Goal: Information Seeking & Learning: Learn about a topic

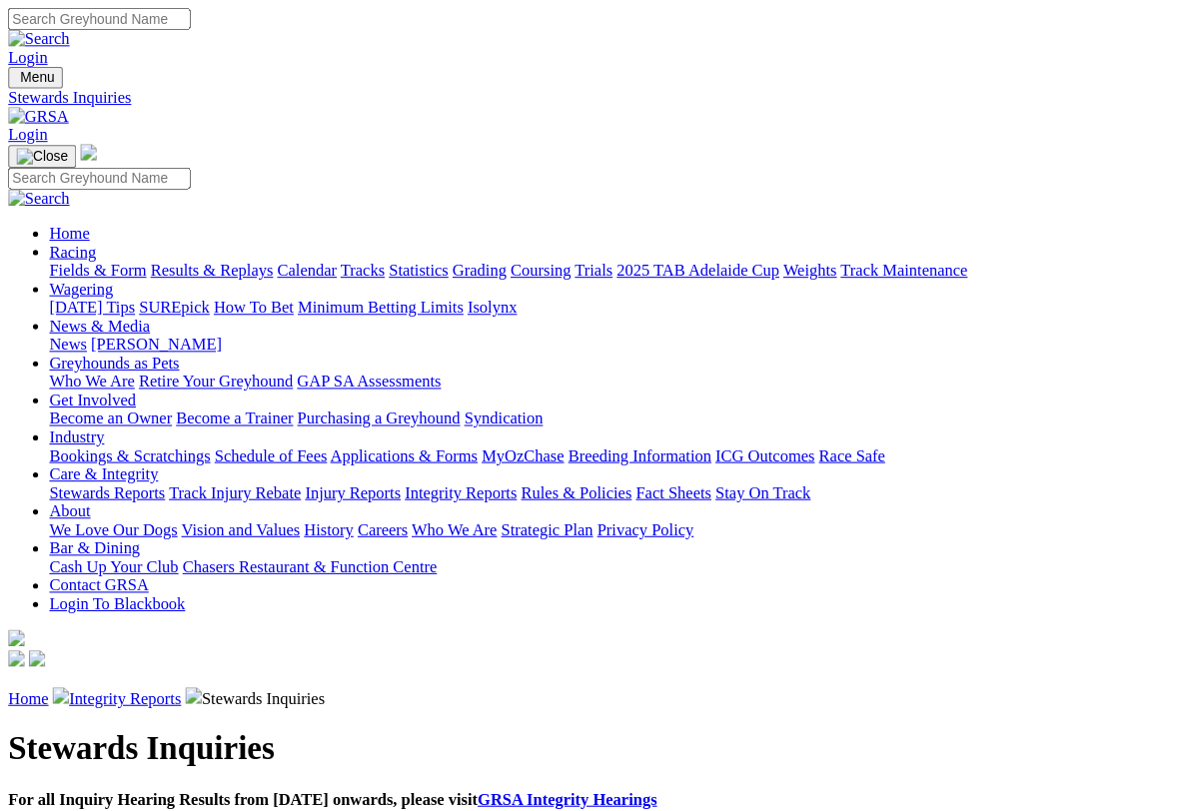
scroll to position [2, 0]
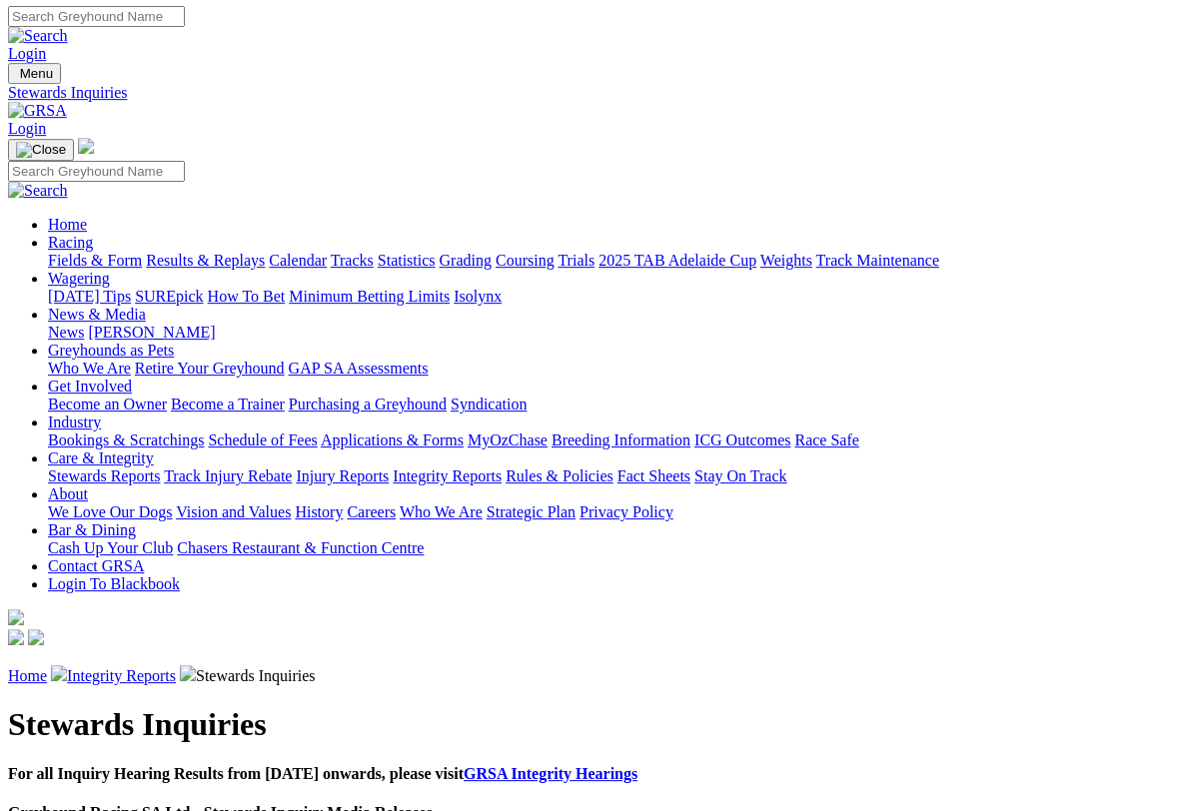
click at [93, 234] on link "Racing" at bounding box center [70, 242] width 45 height 17
click at [85, 252] on link "Fields & Form" at bounding box center [95, 260] width 94 height 17
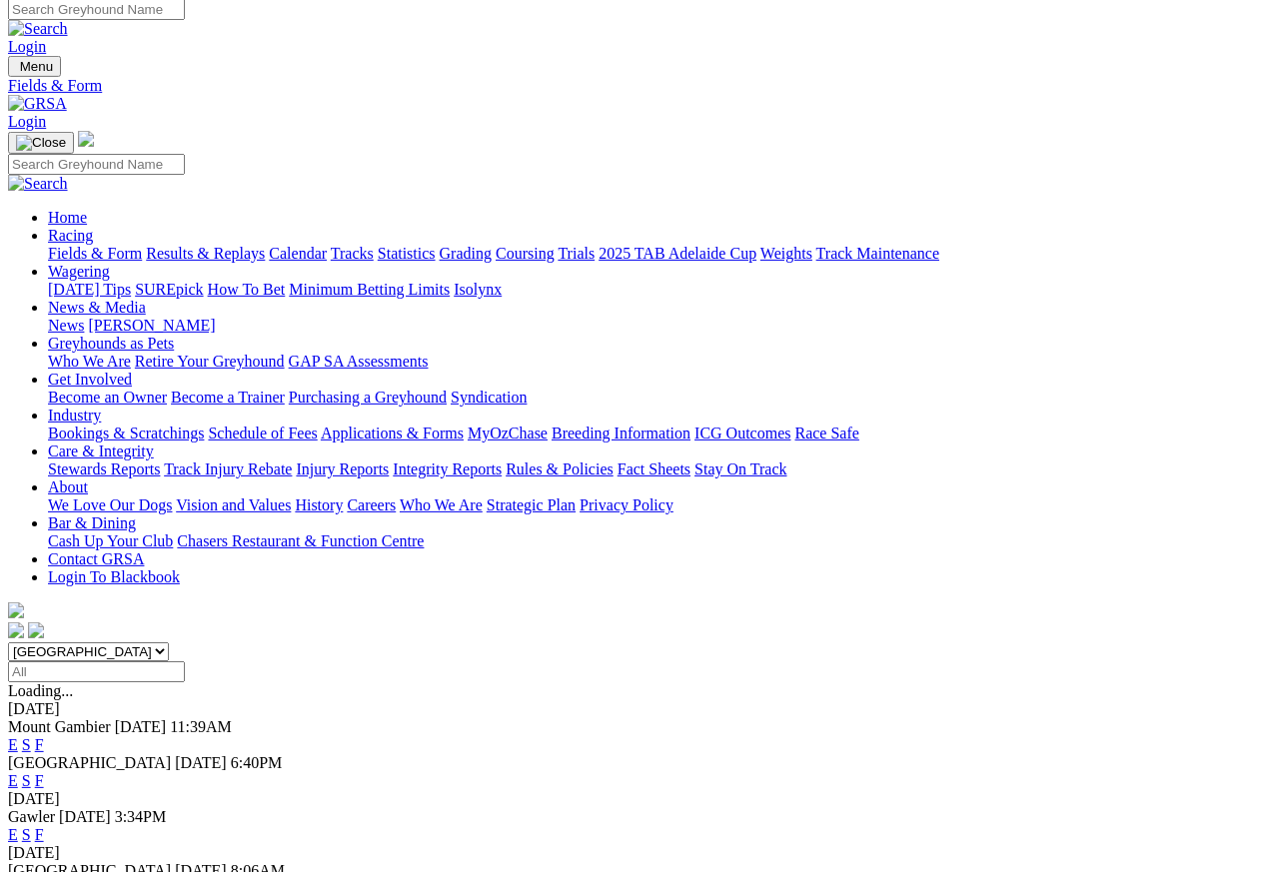
scroll to position [9, 0]
click at [44, 826] on link "F" at bounding box center [39, 834] width 9 height 17
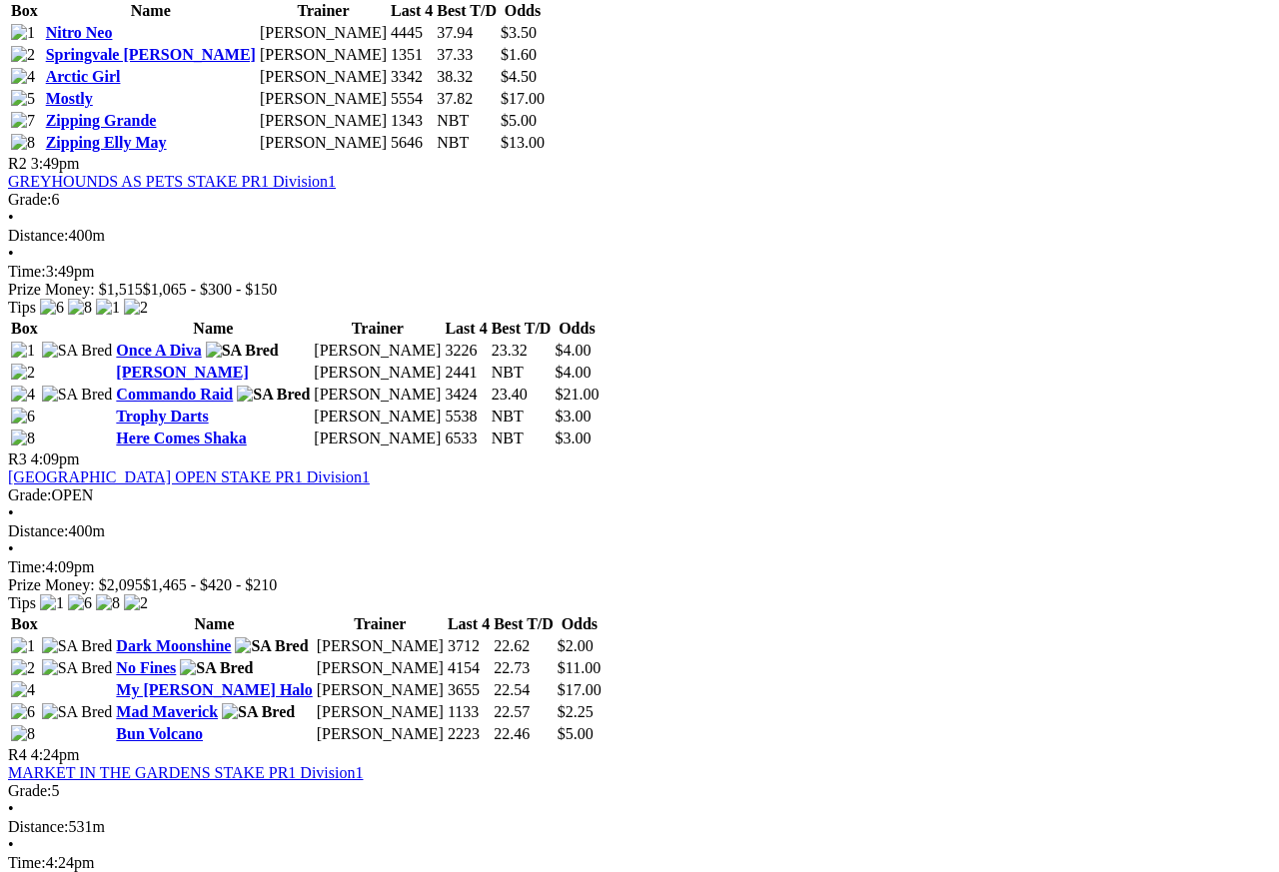
scroll to position [1163, 0]
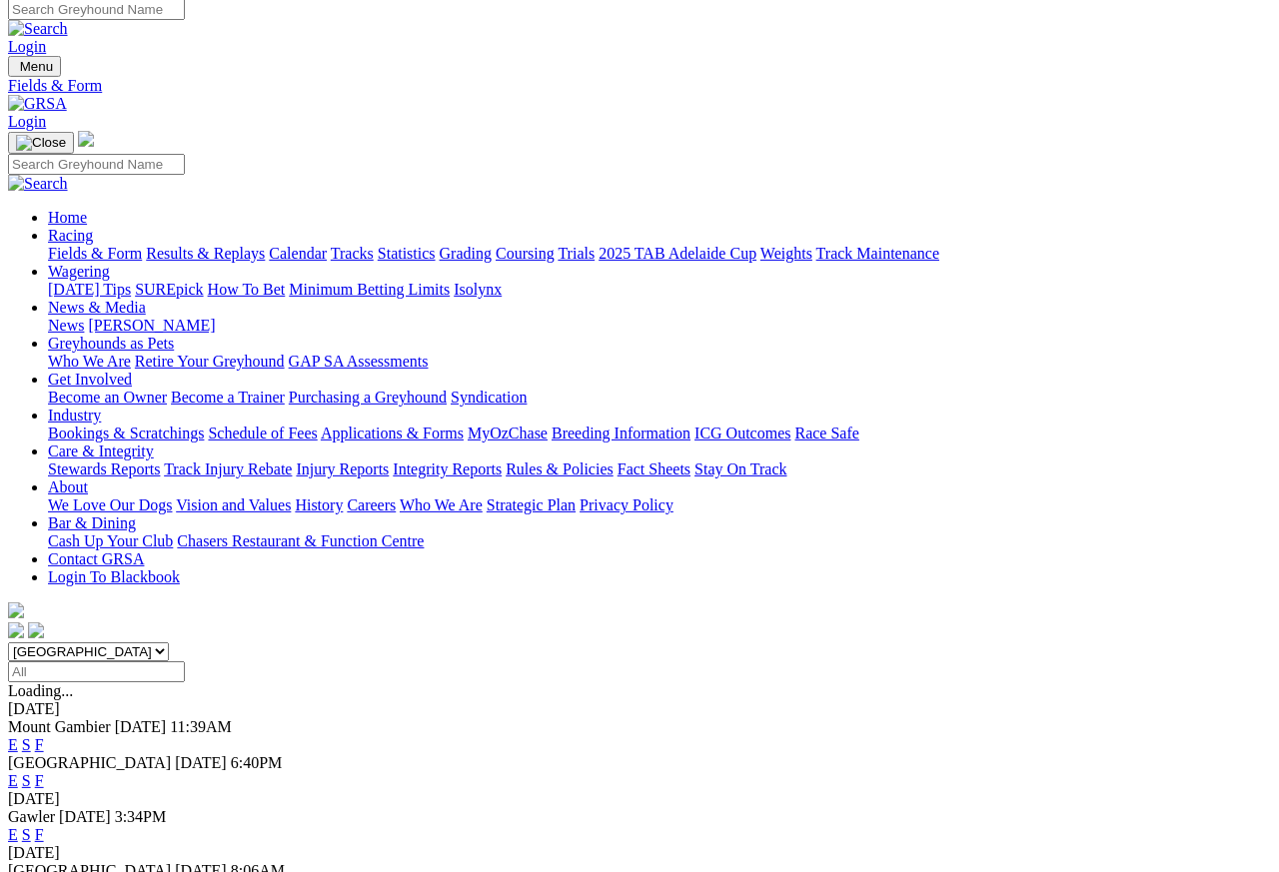
scroll to position [9, 0]
click at [44, 871] on link "F" at bounding box center [39, 888] width 9 height 17
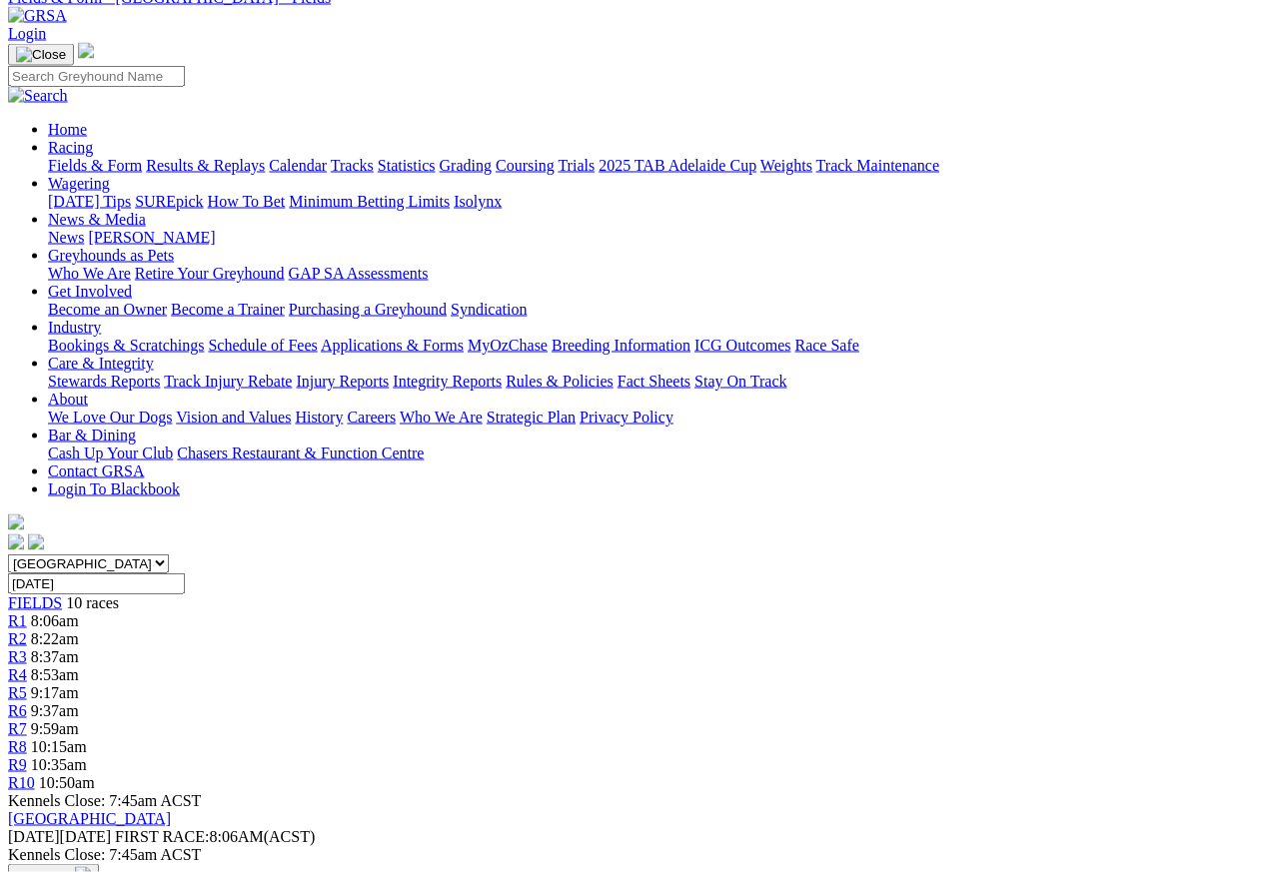
scroll to position [100, 0]
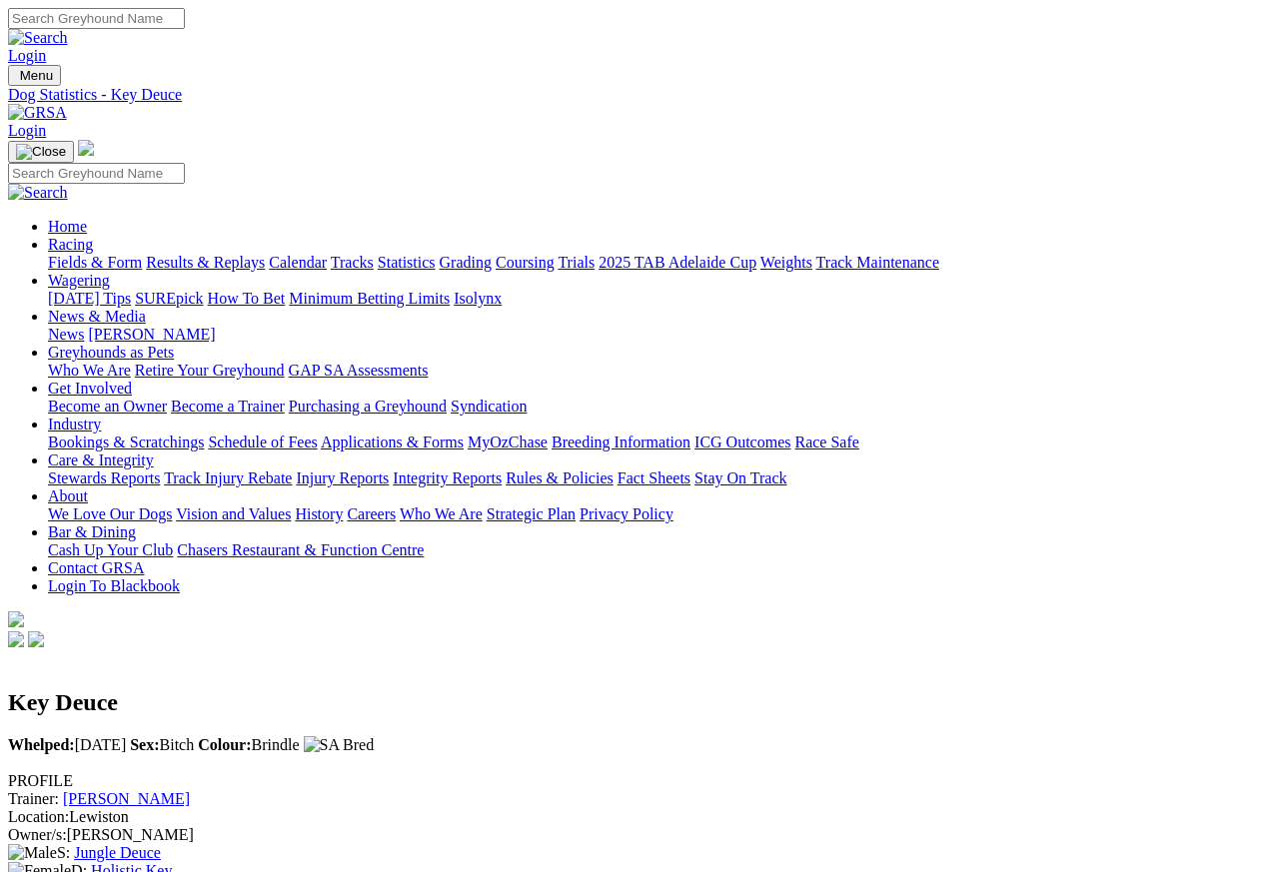
scroll to position [9, 0]
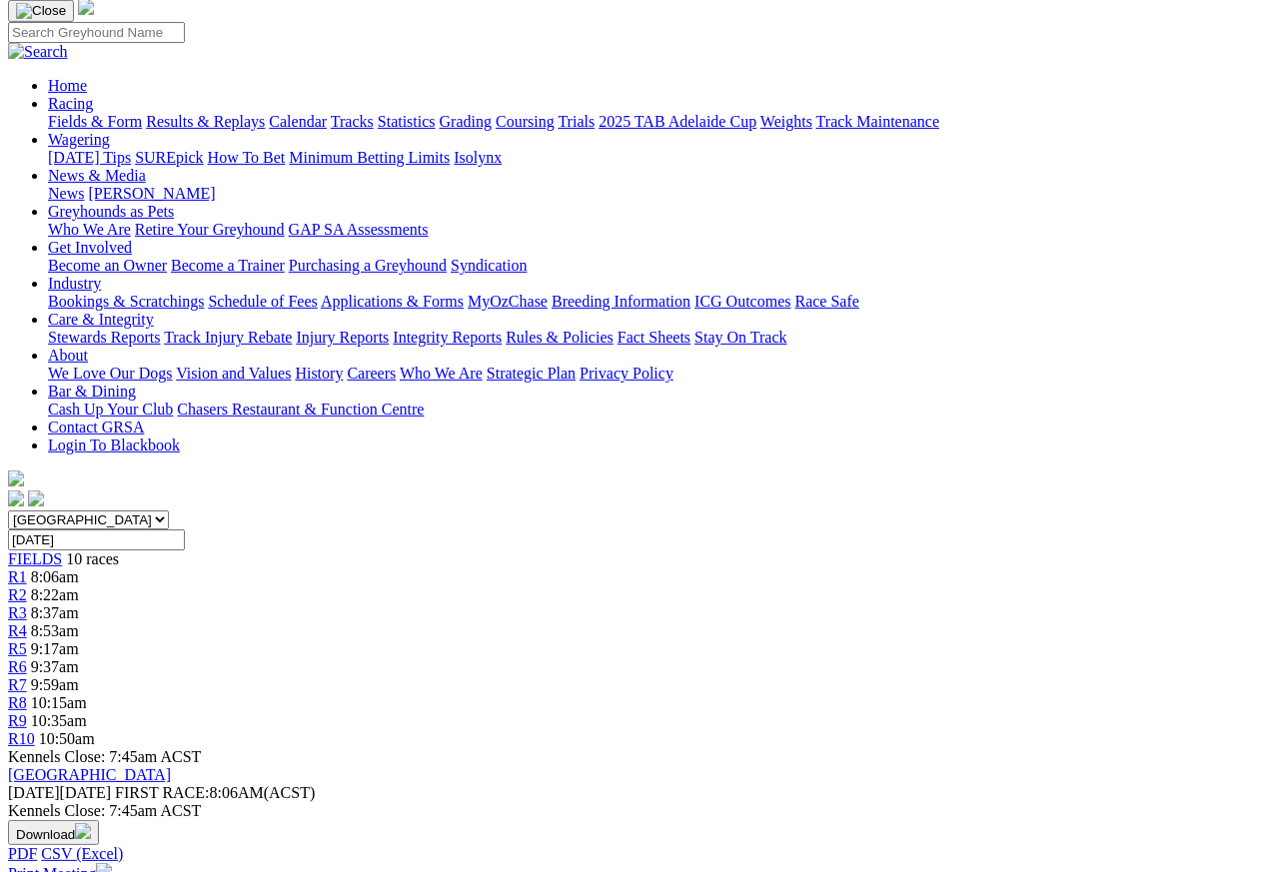
scroll to position [144, 0]
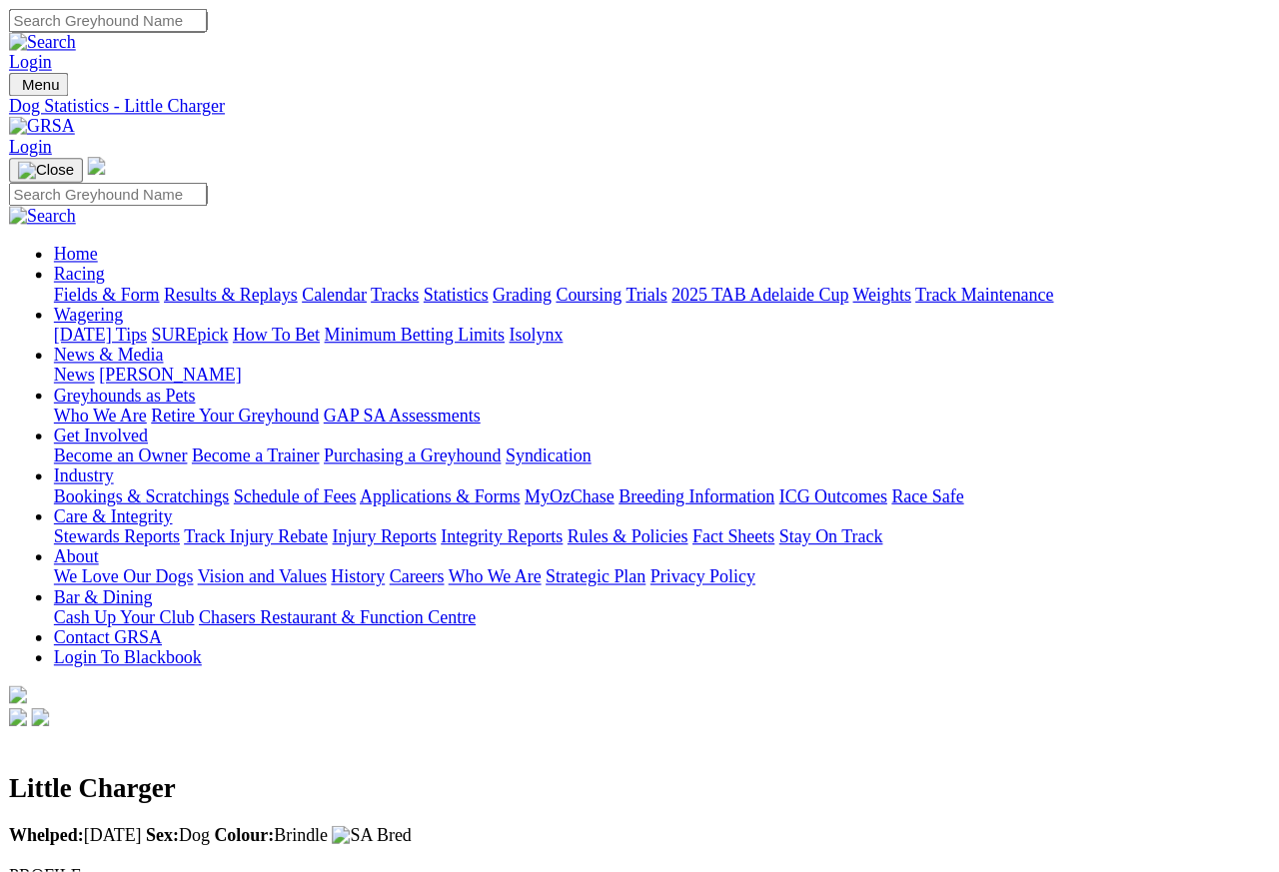
scroll to position [9, 0]
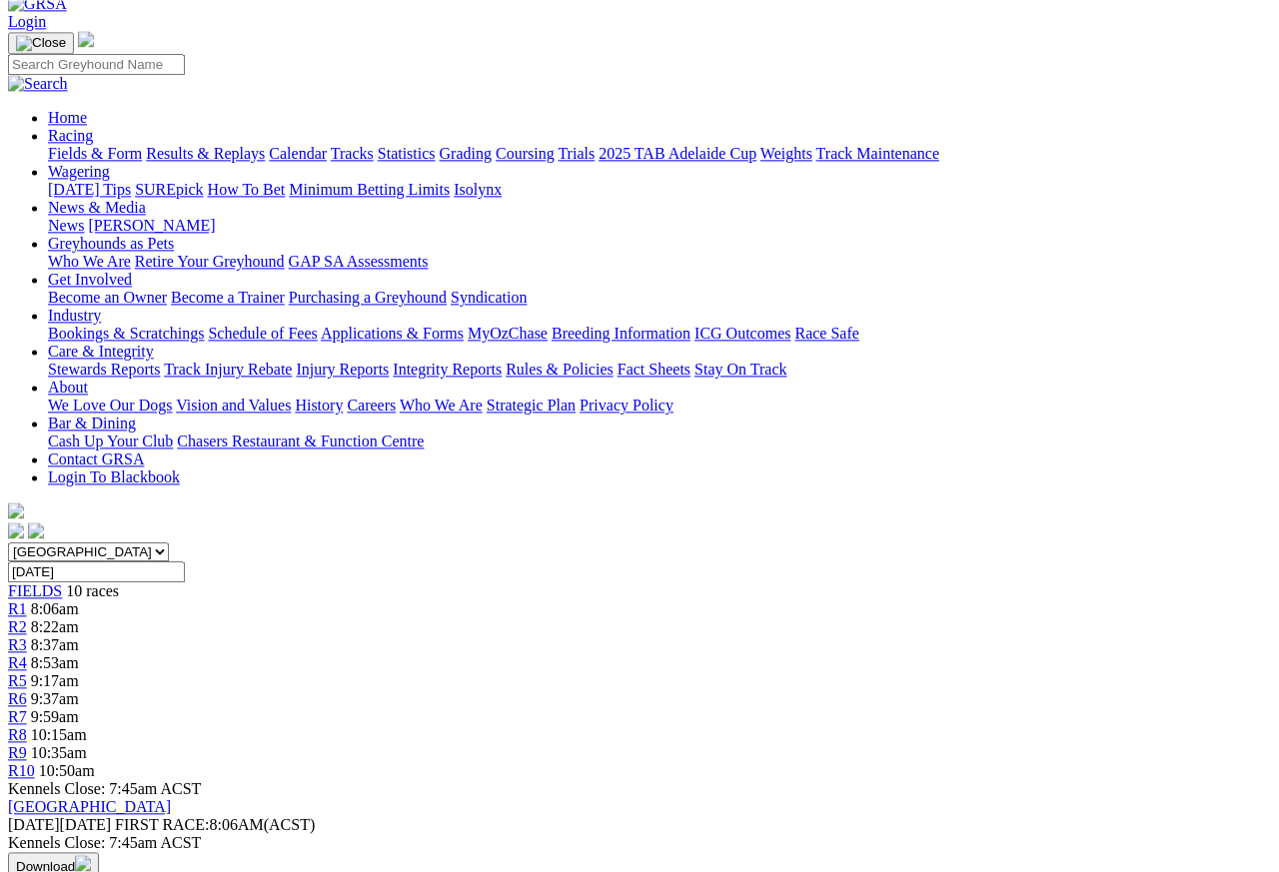
scroll to position [109, 0]
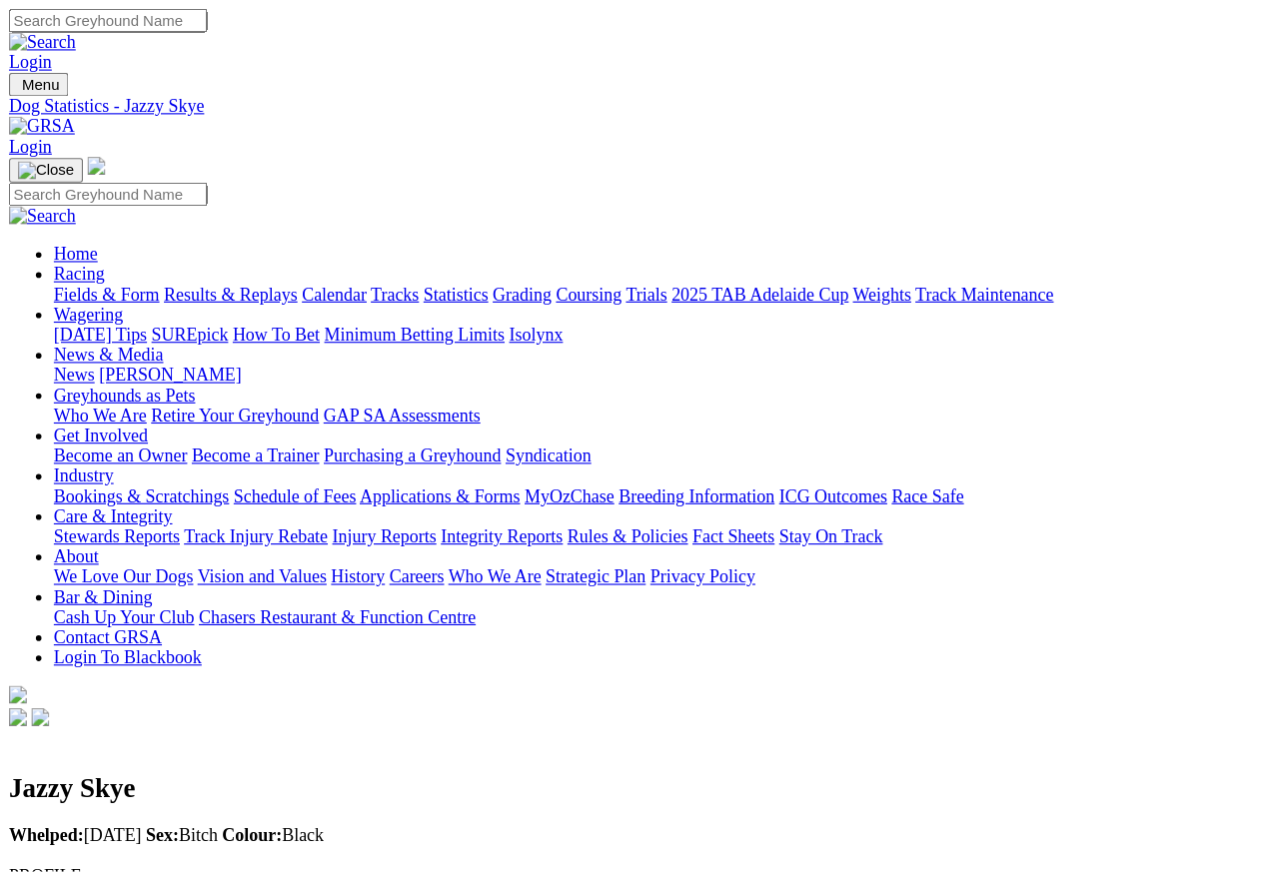
scroll to position [9, 0]
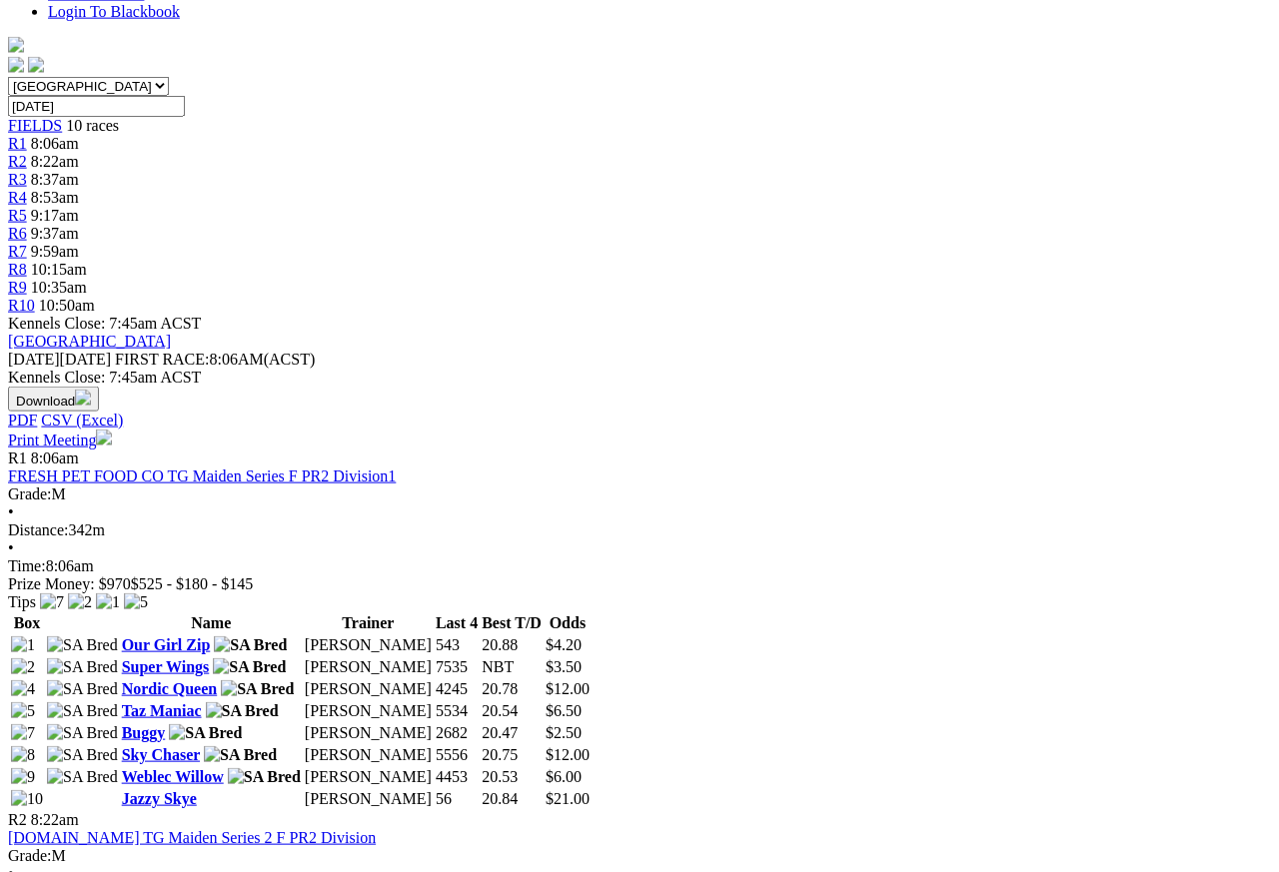
scroll to position [581, 0]
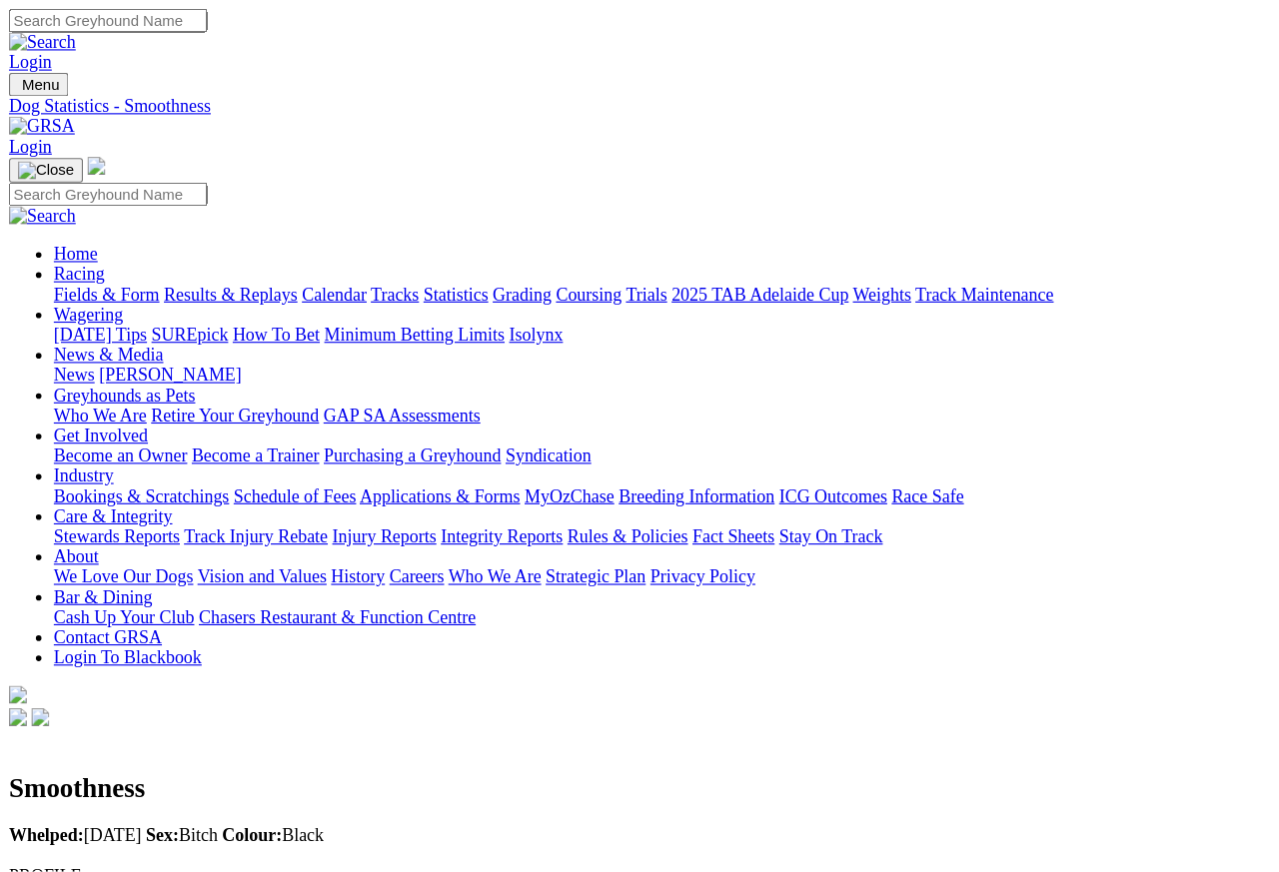
scroll to position [9, 0]
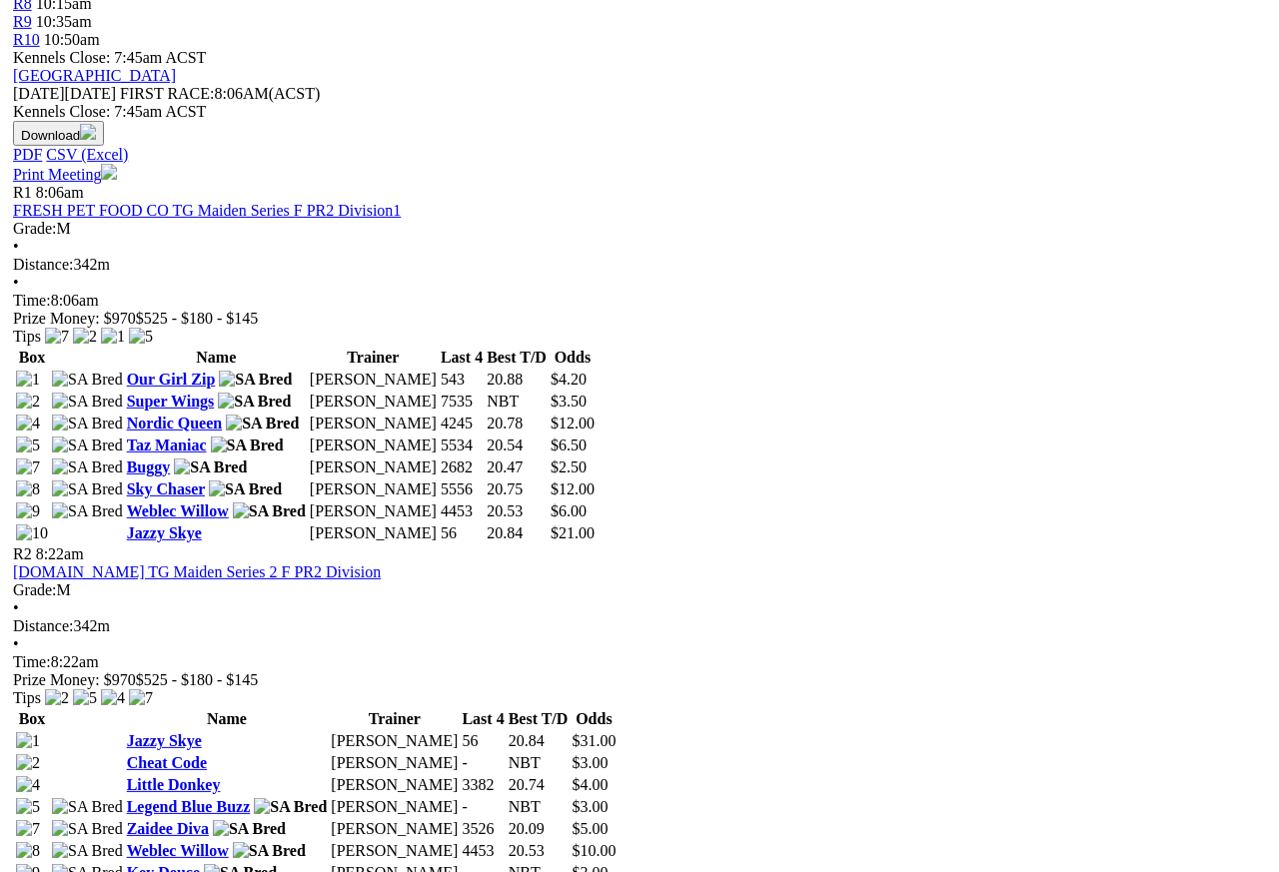
scroll to position [844, 0]
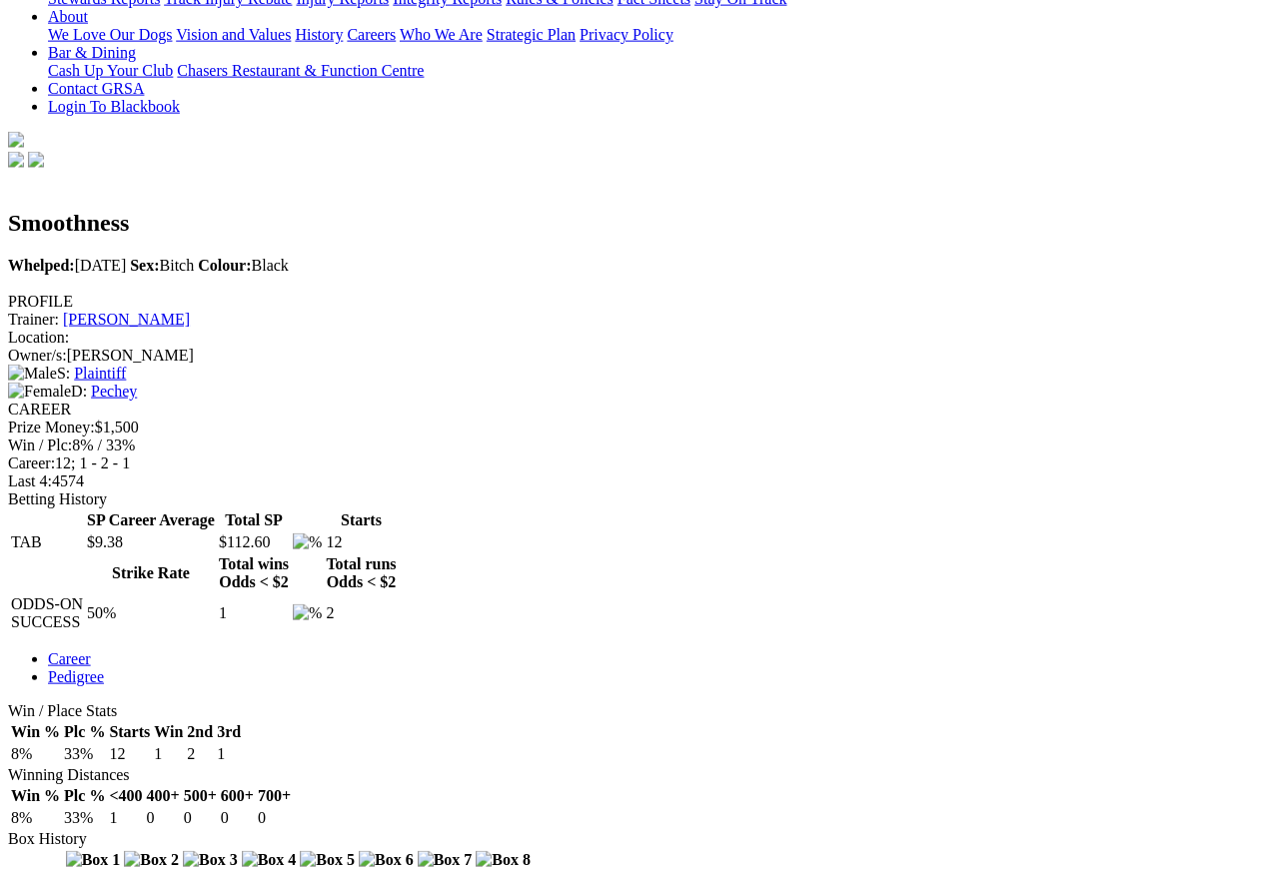
scroll to position [473, 0]
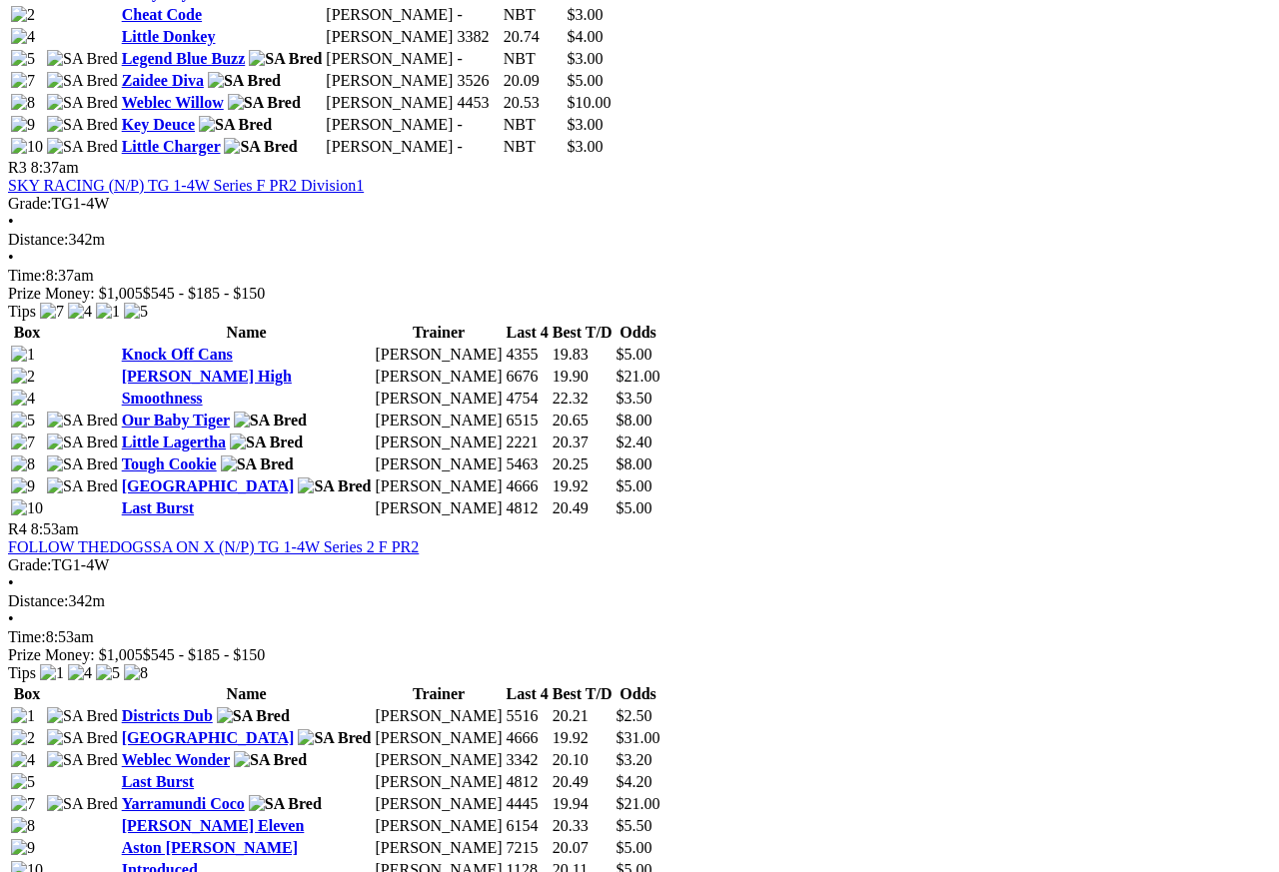
scroll to position [1570, 0]
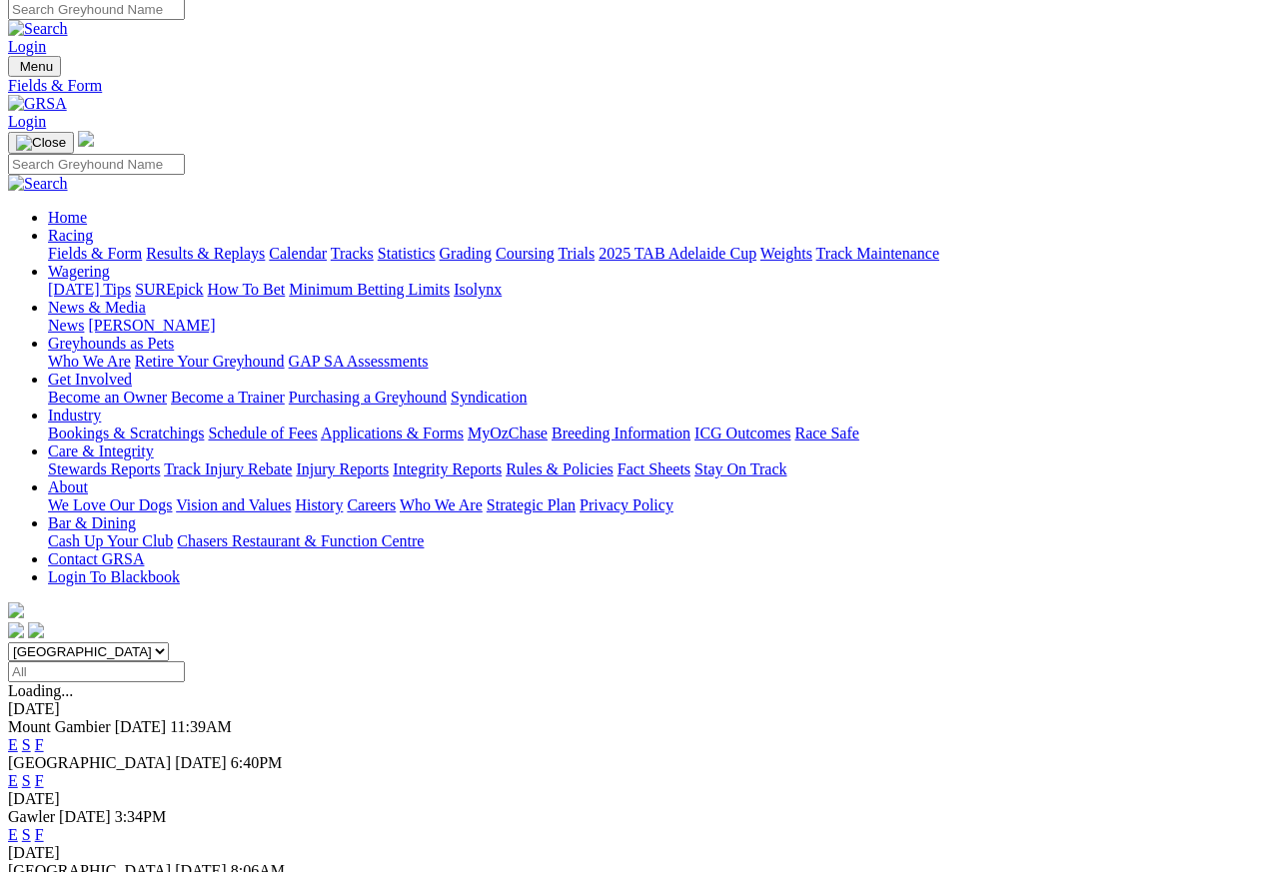
scroll to position [9, 0]
click at [44, 772] on link "F" at bounding box center [39, 780] width 9 height 17
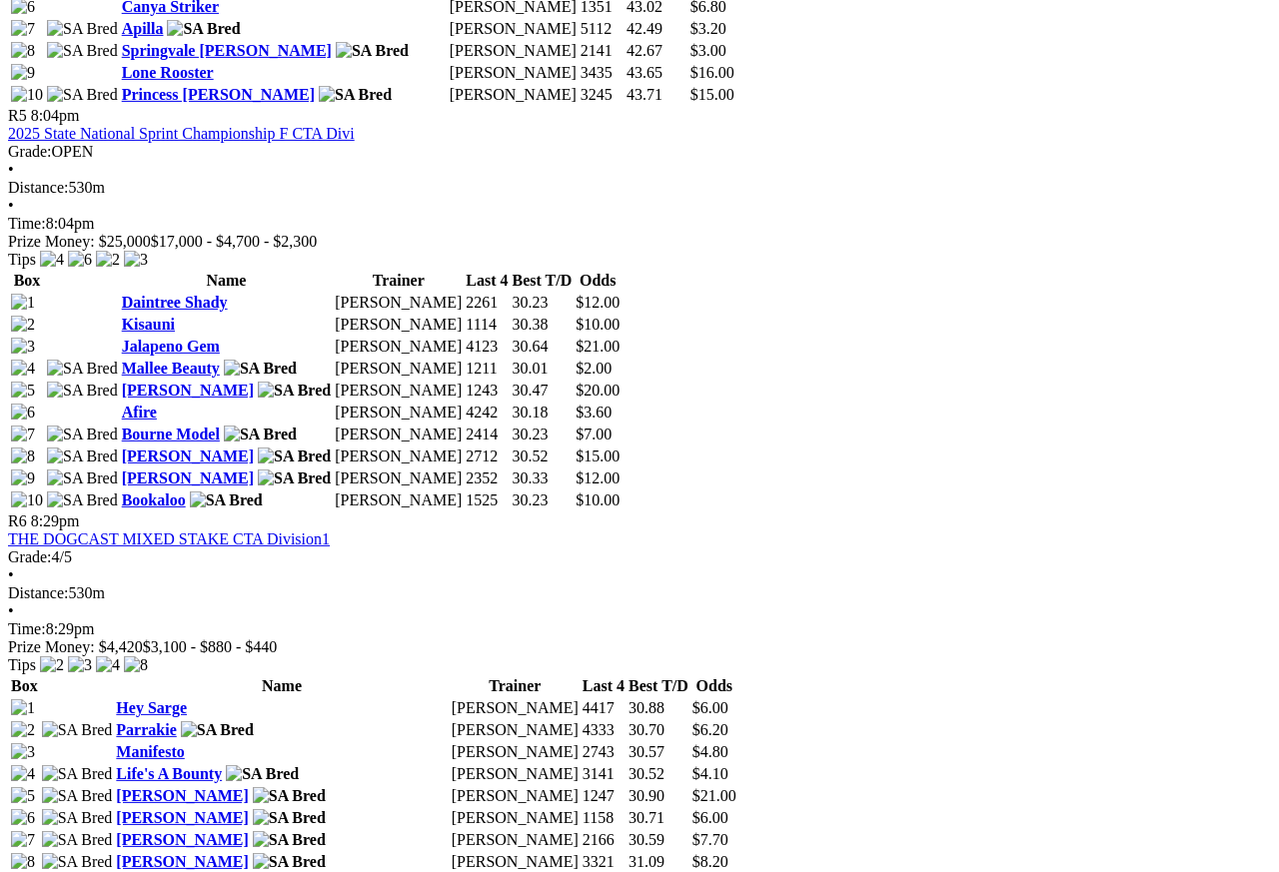
scroll to position [2319, 0]
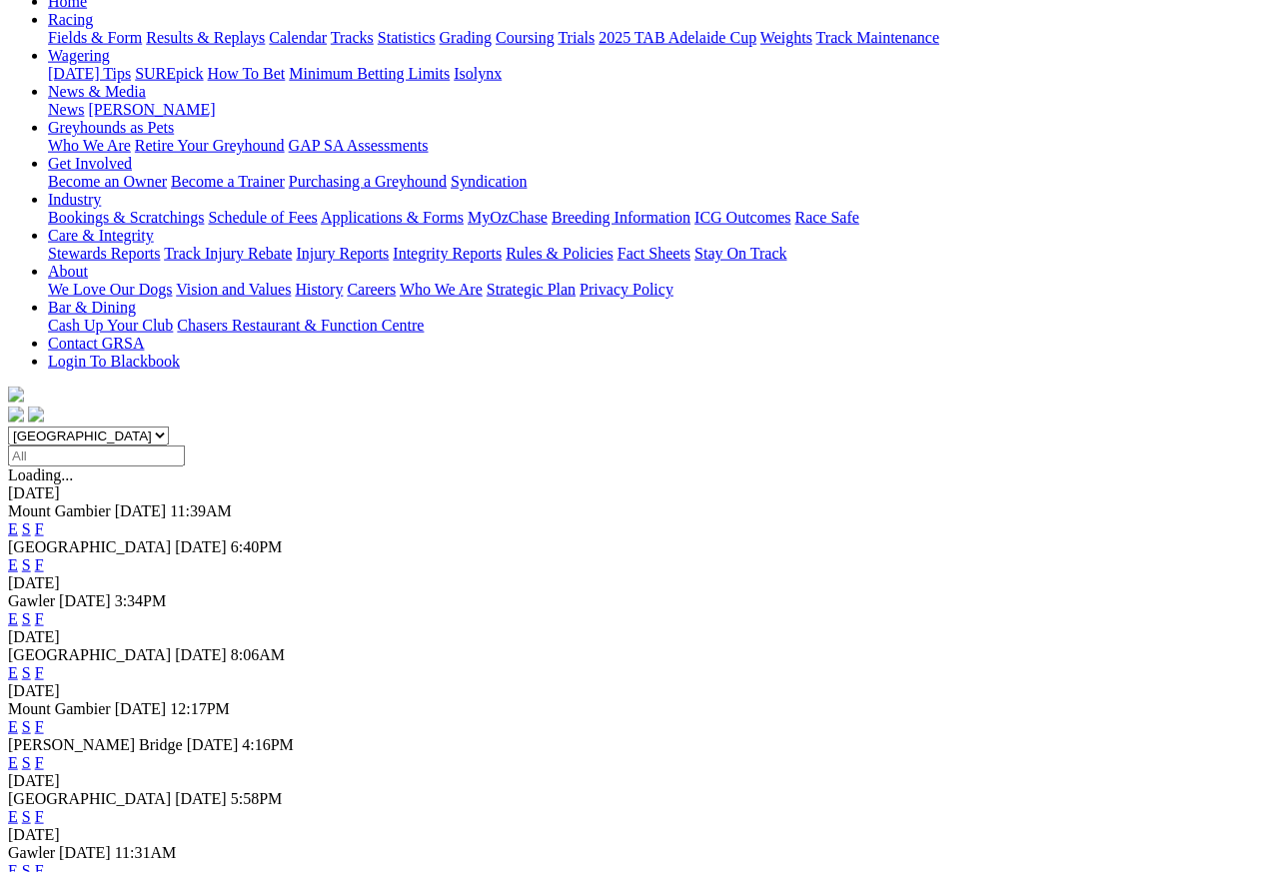
scroll to position [225, 0]
click at [44, 754] on link "F" at bounding box center [39, 762] width 9 height 17
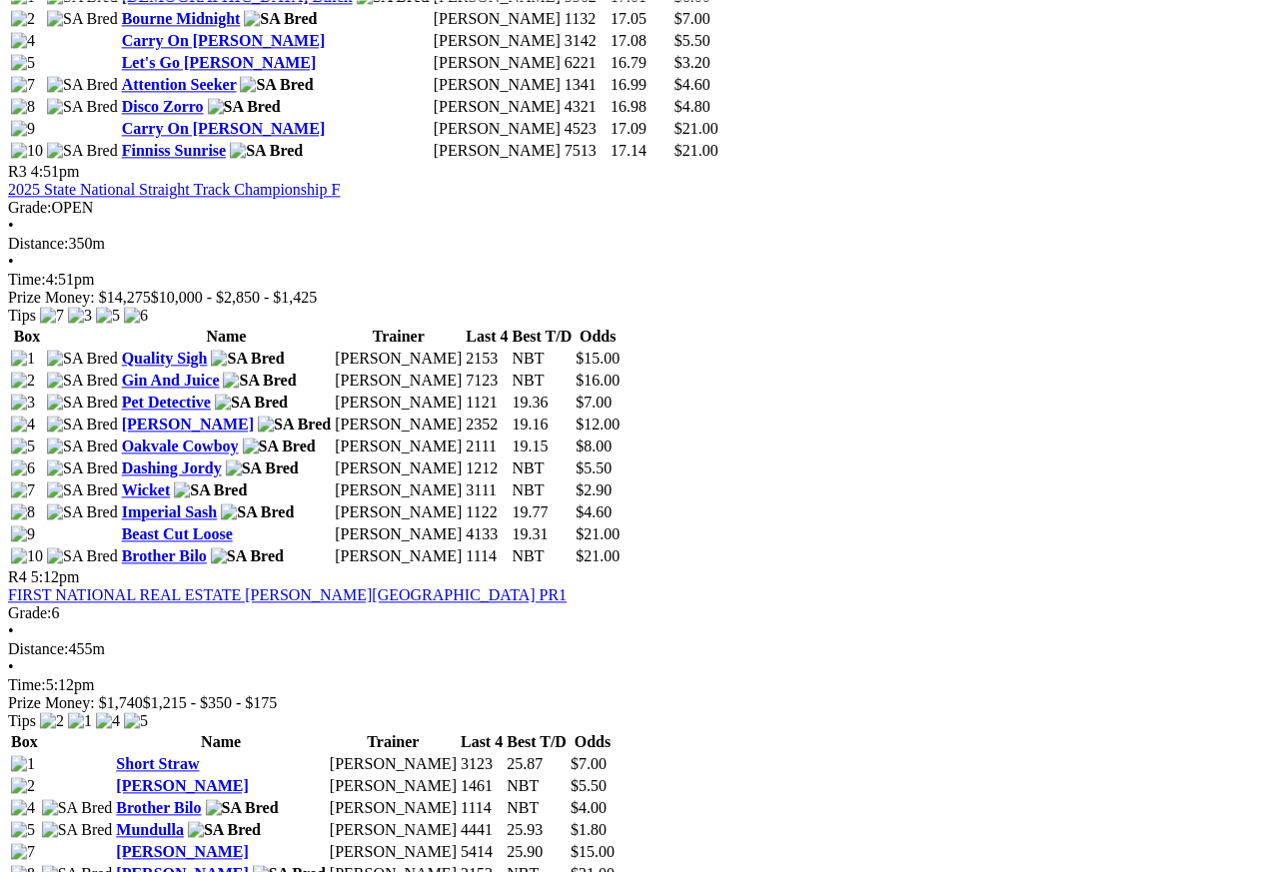
scroll to position [1603, 0]
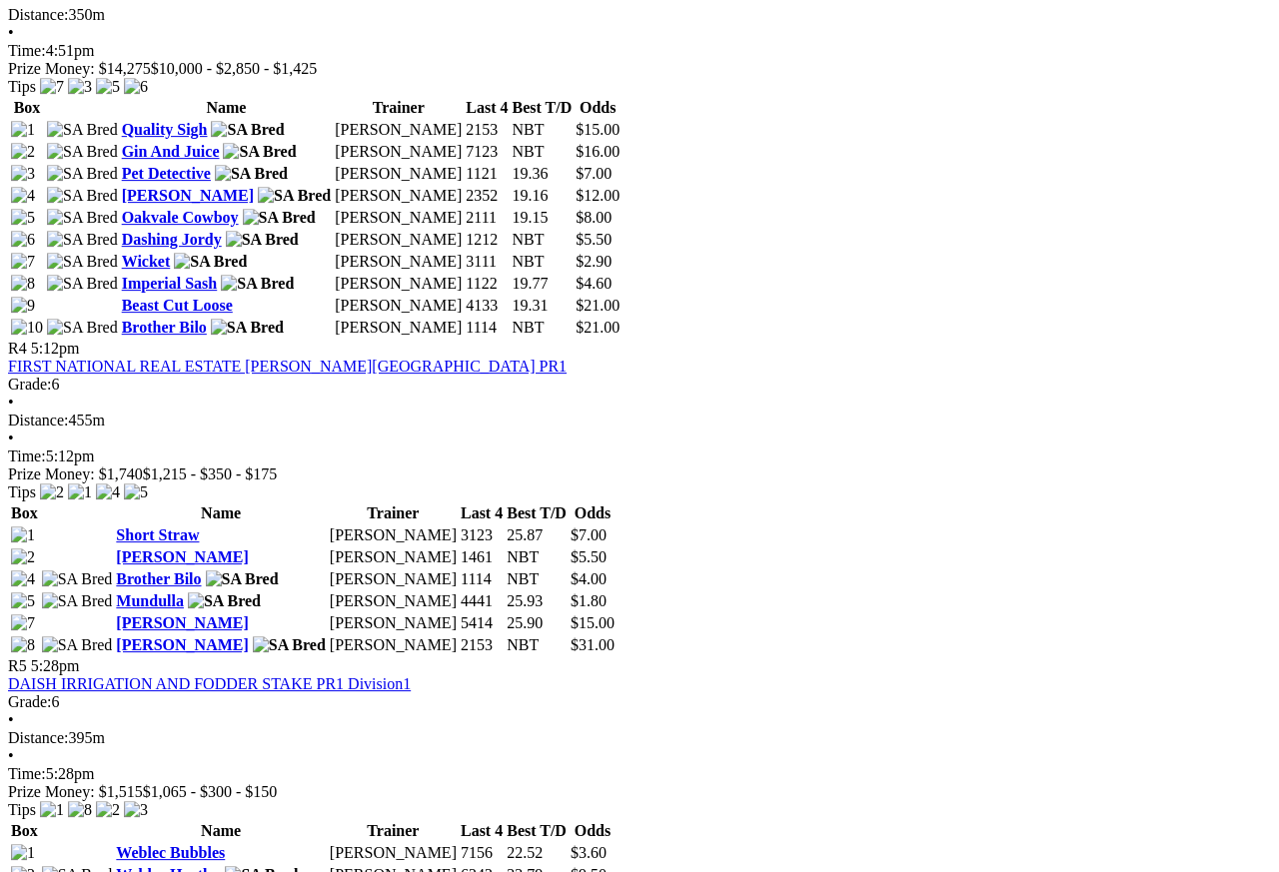
scroll to position [1830, 0]
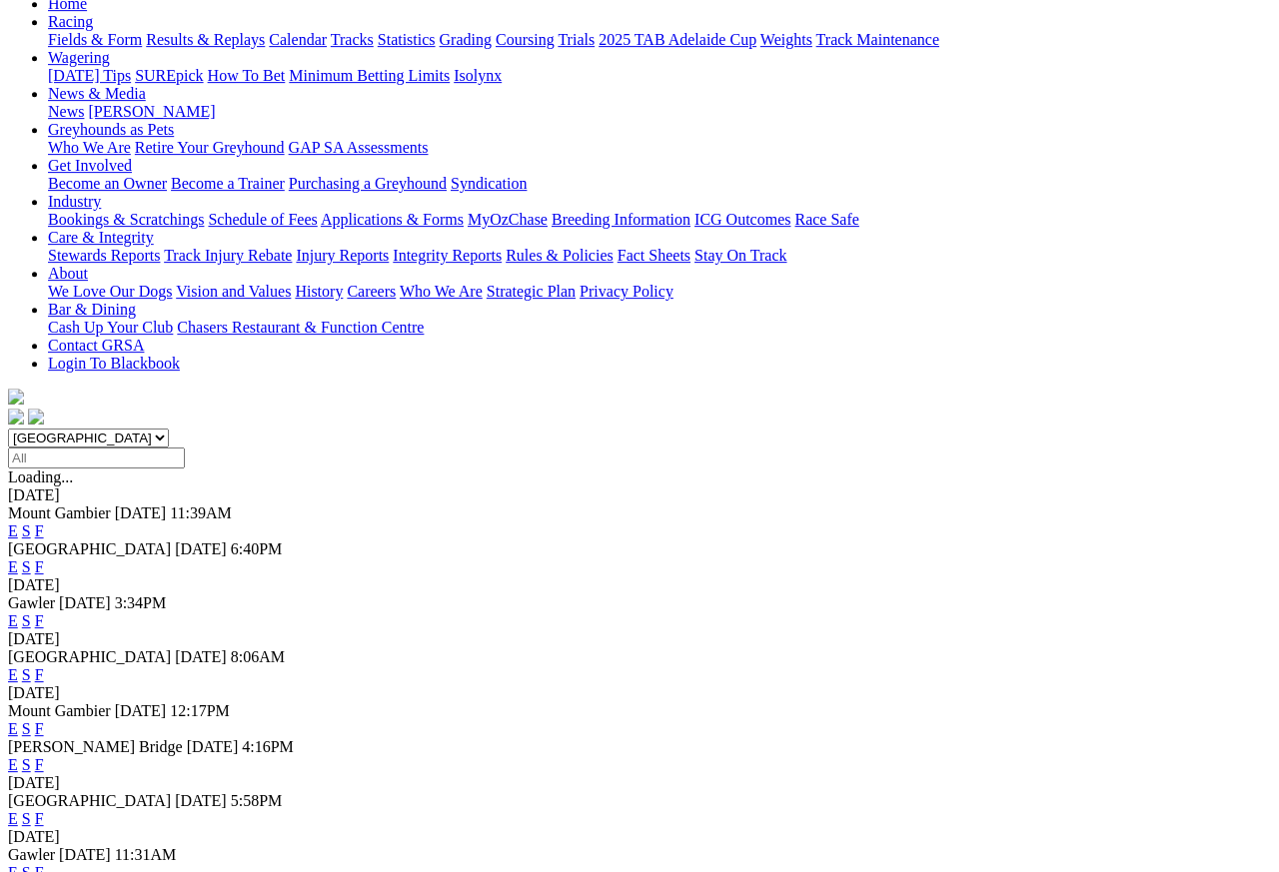
scroll to position [223, 0]
click at [44, 720] on link "F" at bounding box center [39, 728] width 9 height 17
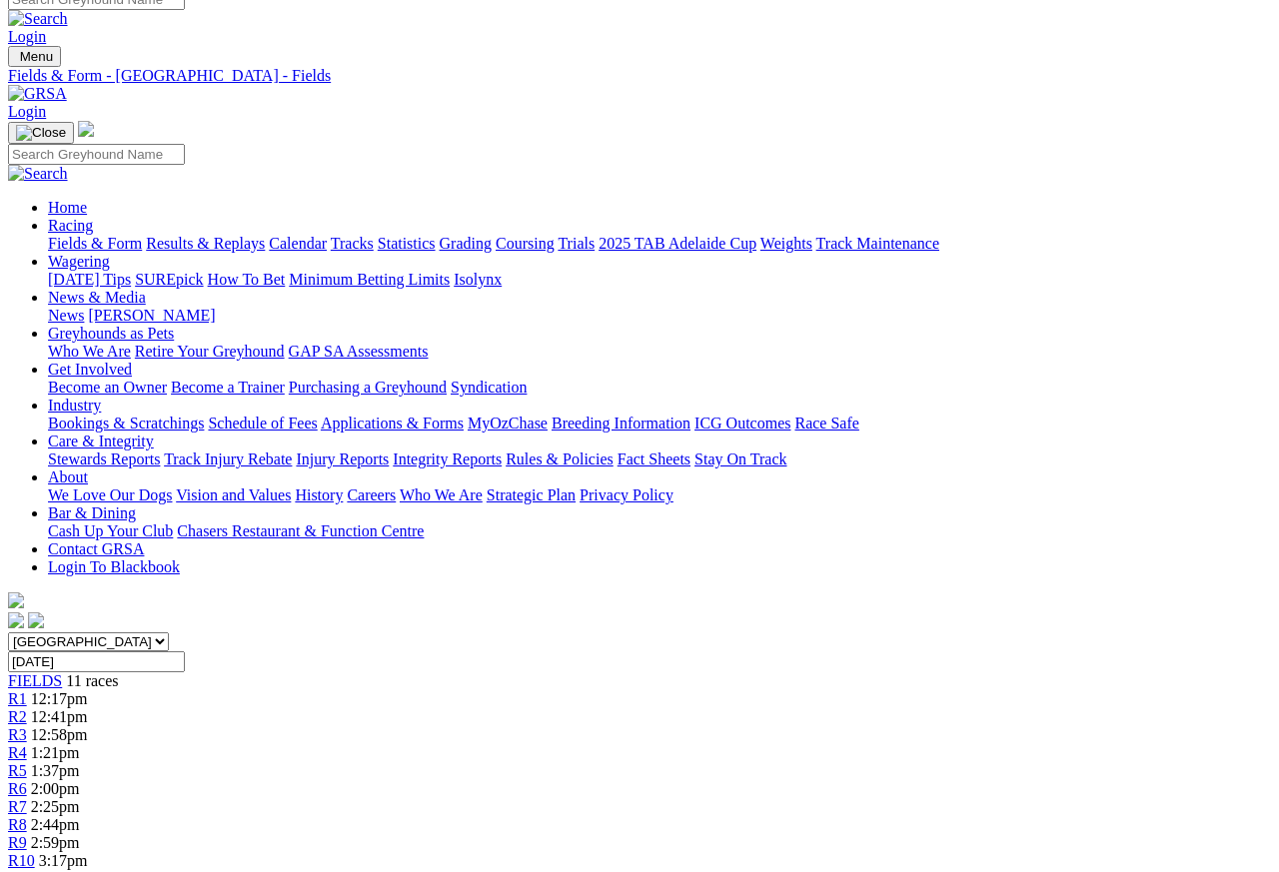
scroll to position [18, 0]
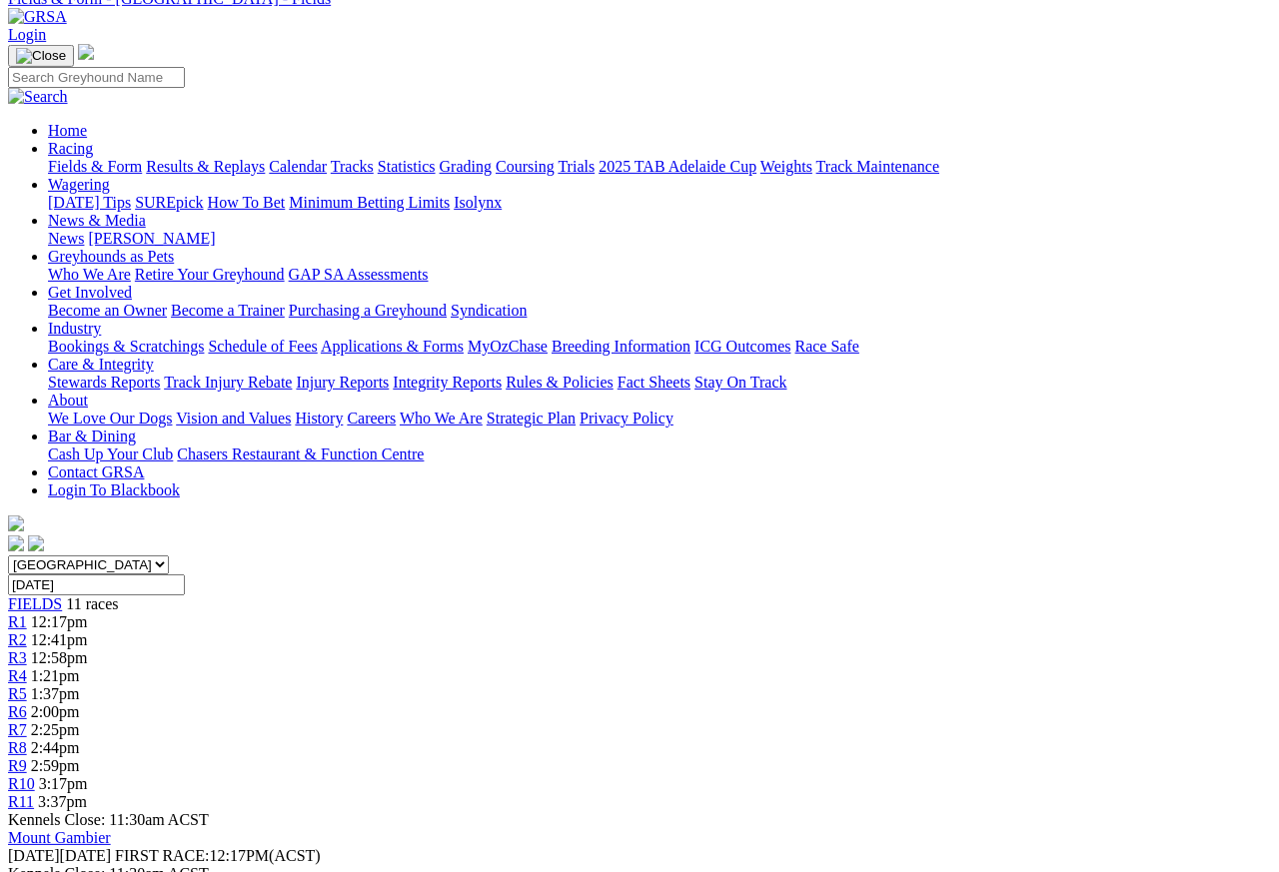
scroll to position [101, 0]
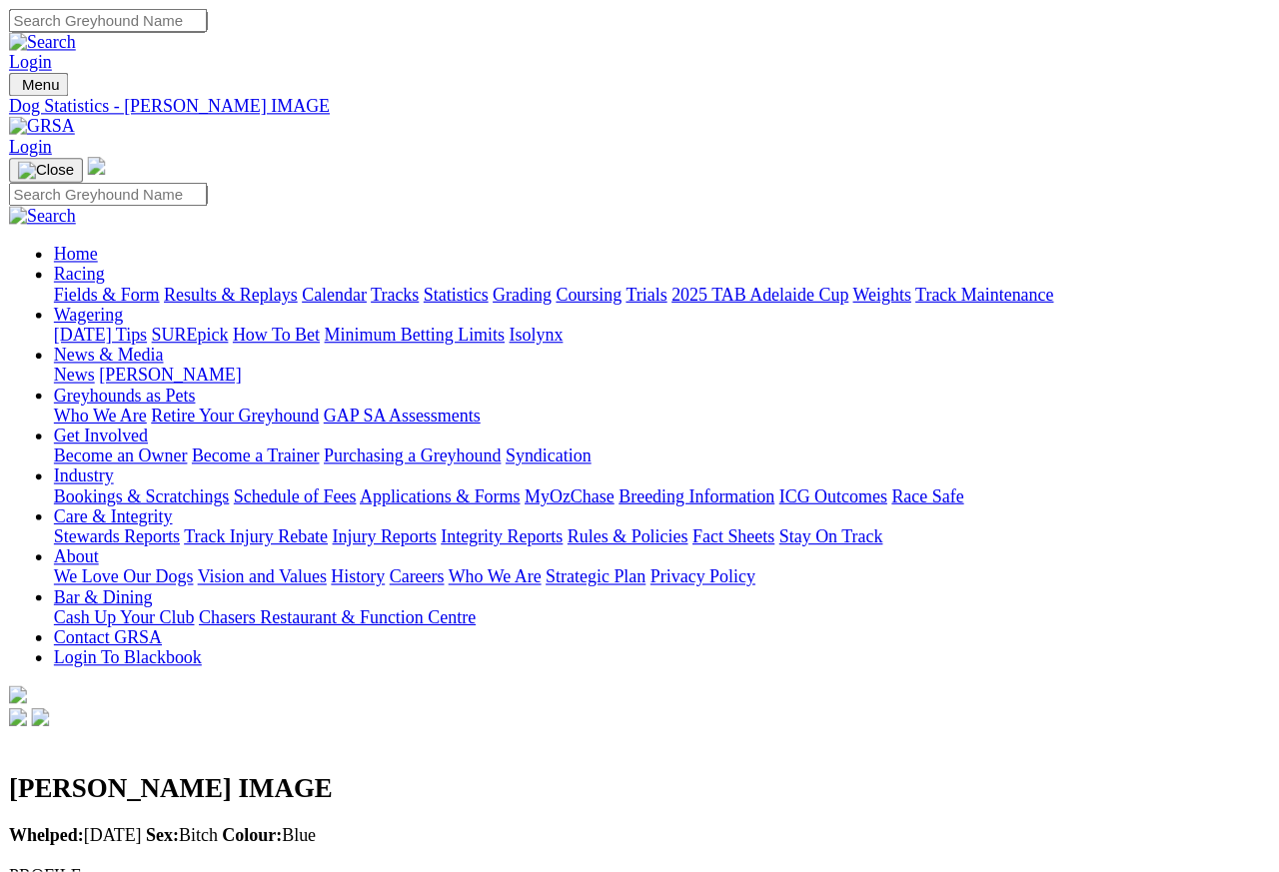
scroll to position [9, 0]
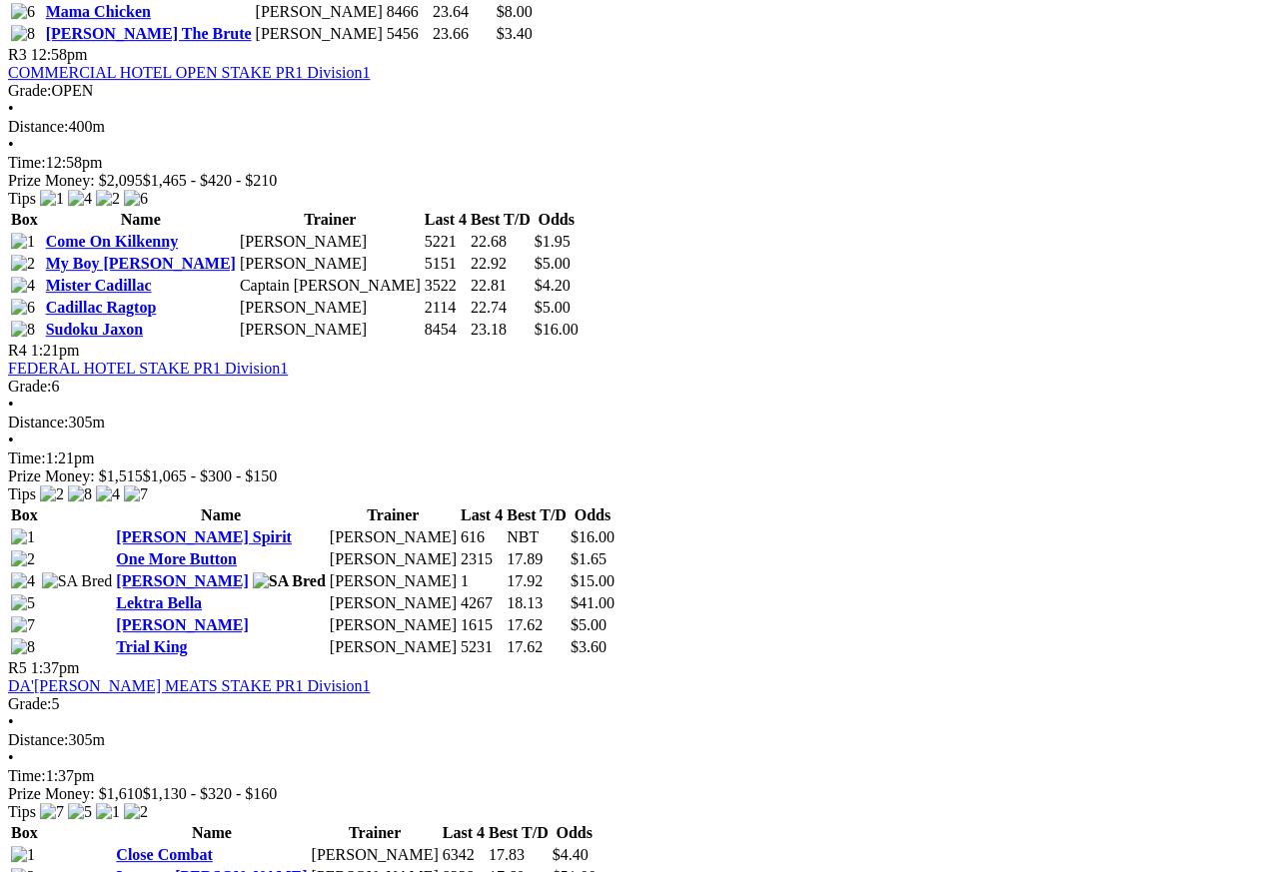
scroll to position [1630, 0]
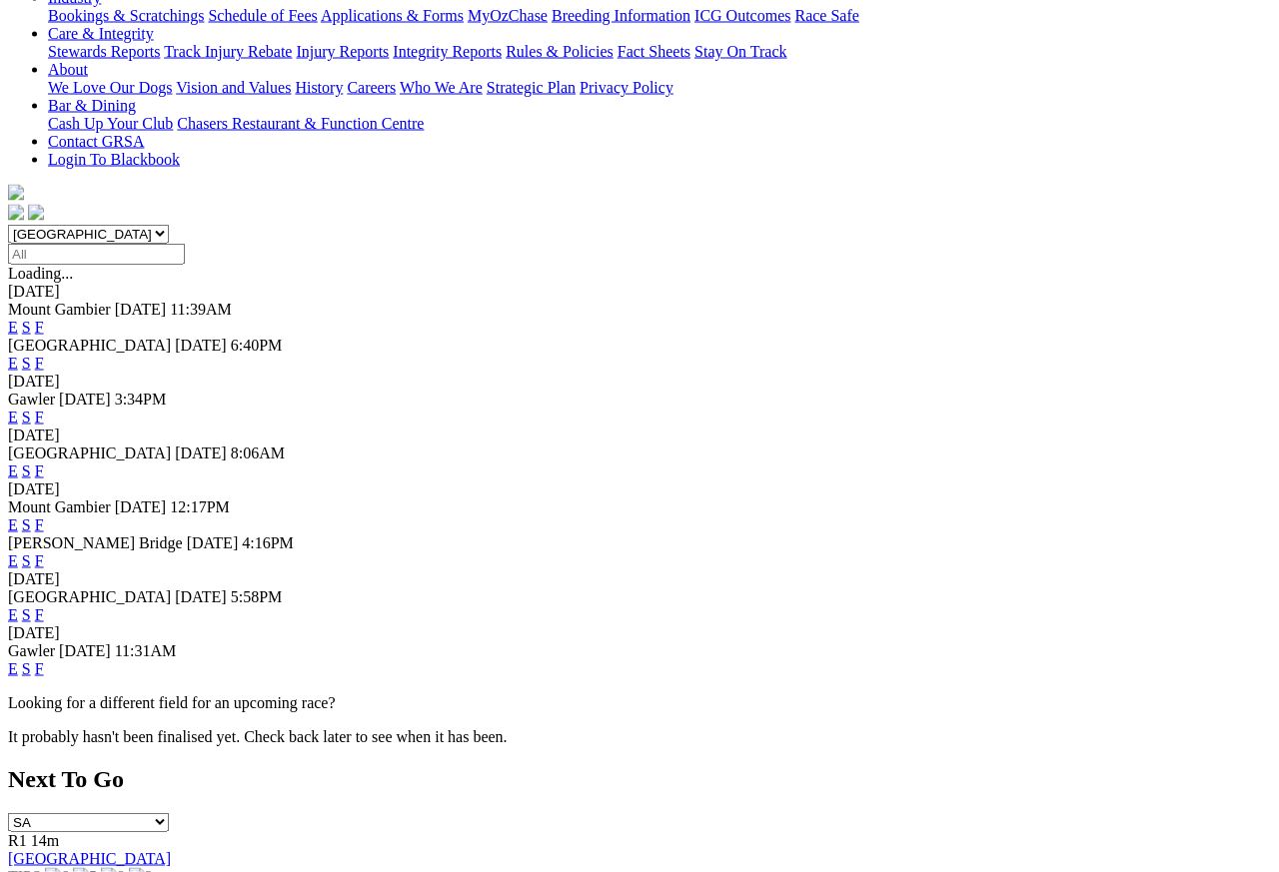
scroll to position [427, 0]
click at [44, 607] on link "F" at bounding box center [39, 615] width 9 height 17
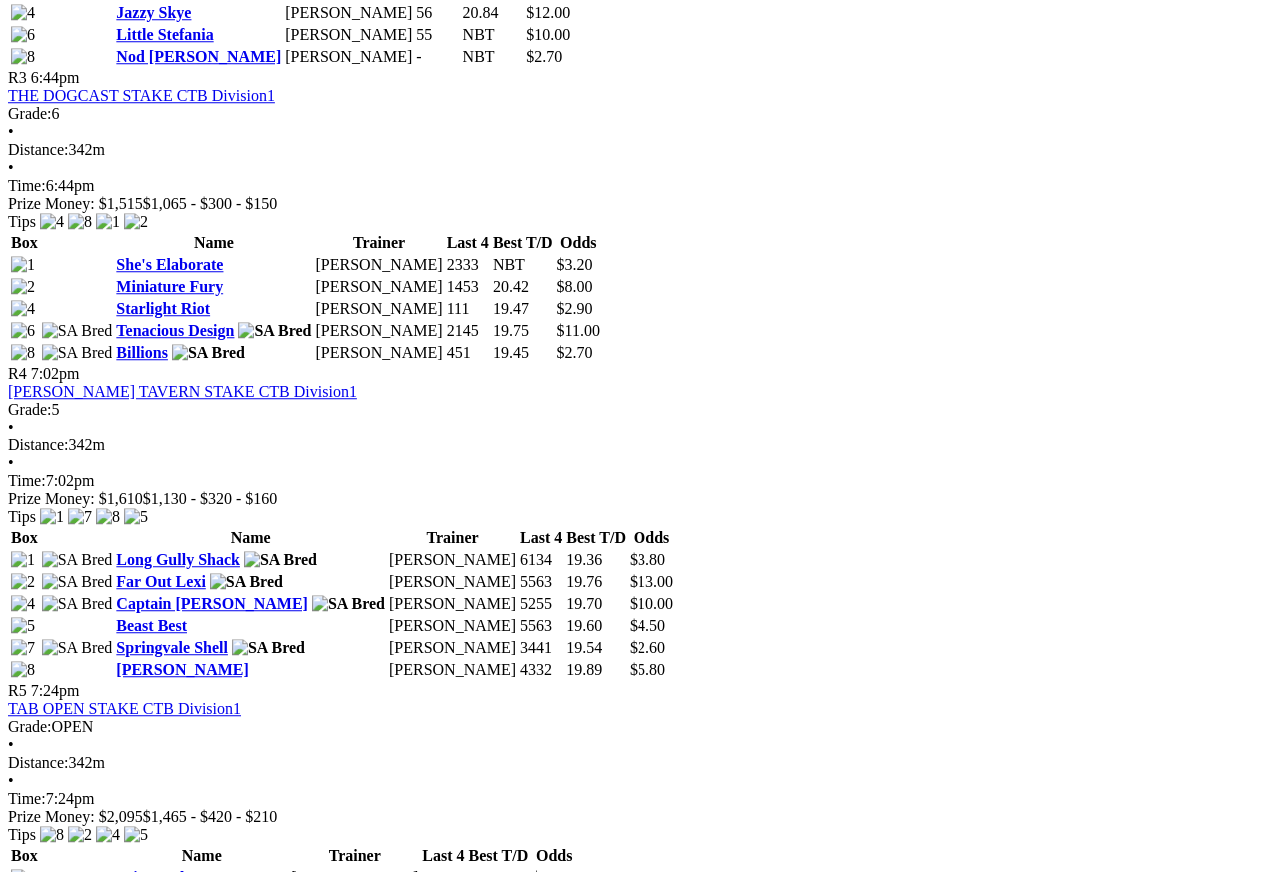
scroll to position [1520, 0]
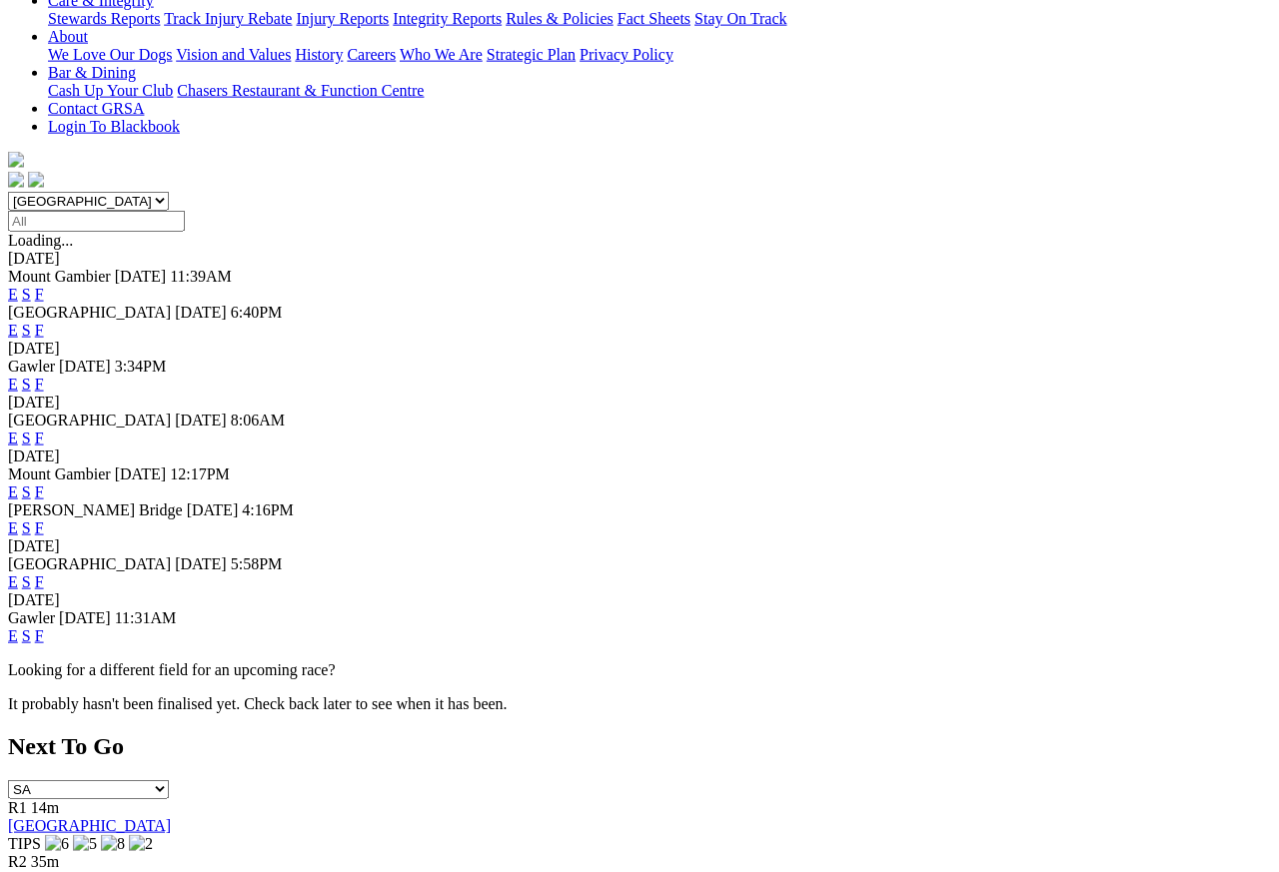
scroll to position [470, 0]
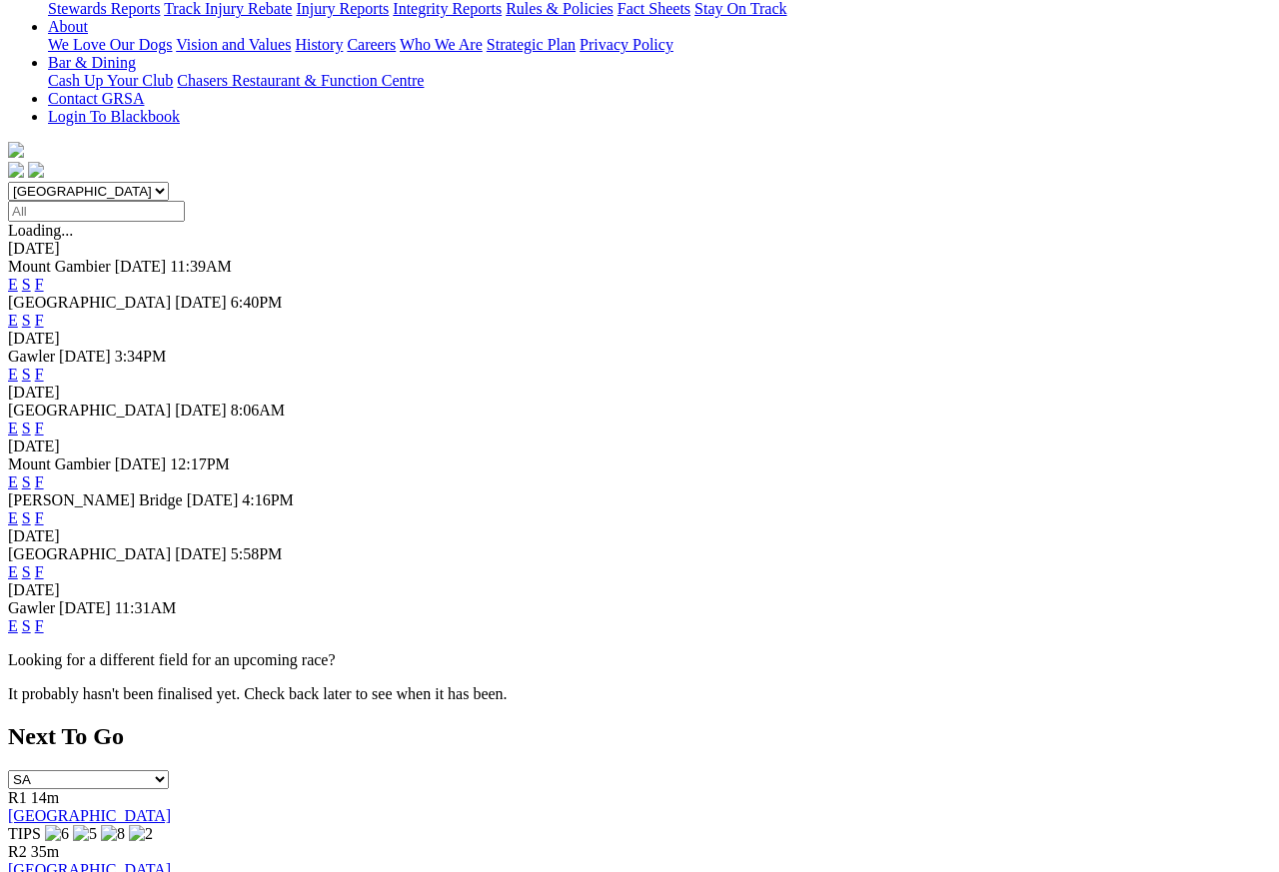
click at [44, 635] on link "F" at bounding box center [39, 626] width 9 height 17
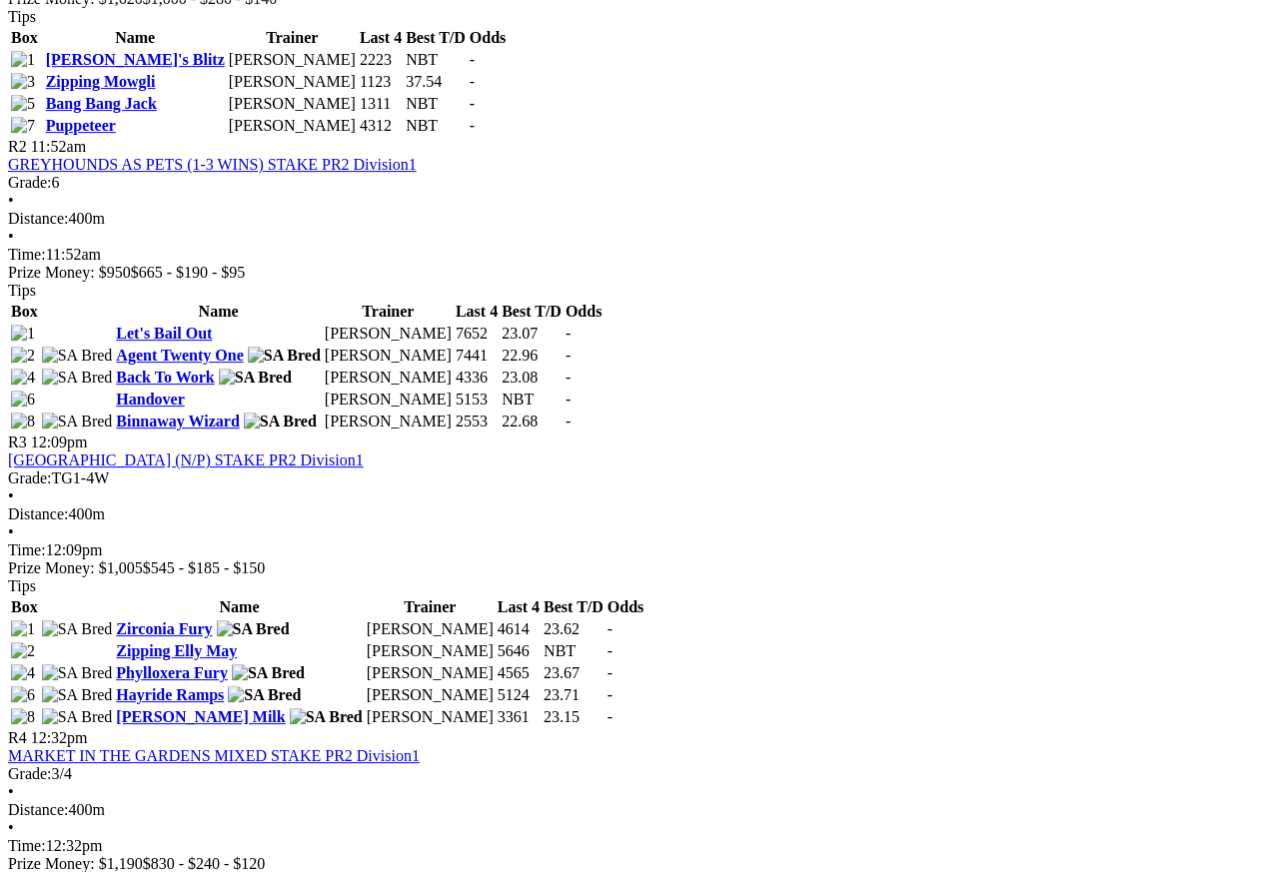
scroll to position [1139, 0]
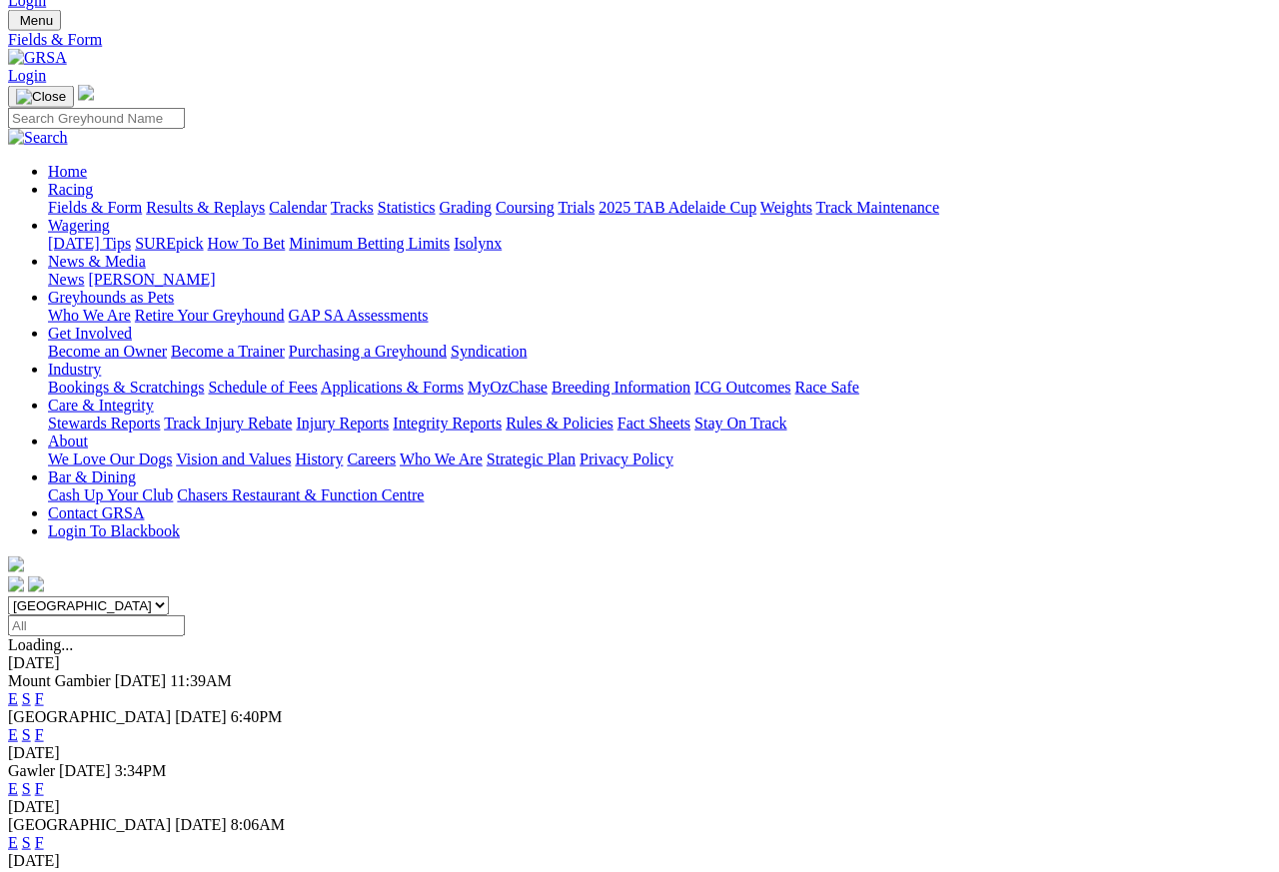
scroll to position [55, 0]
click at [44, 690] on link "F" at bounding box center [39, 698] width 9 height 17
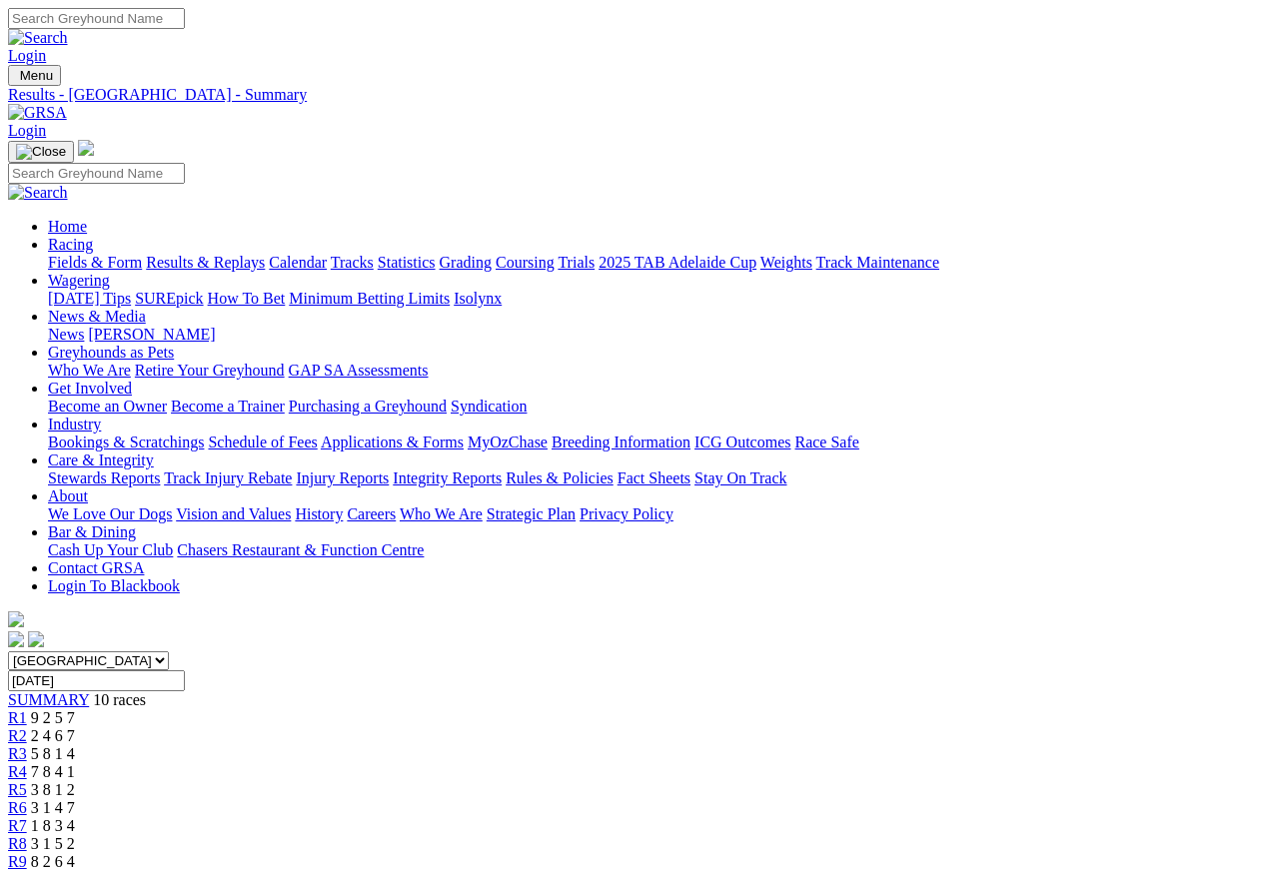
scroll to position [9, 0]
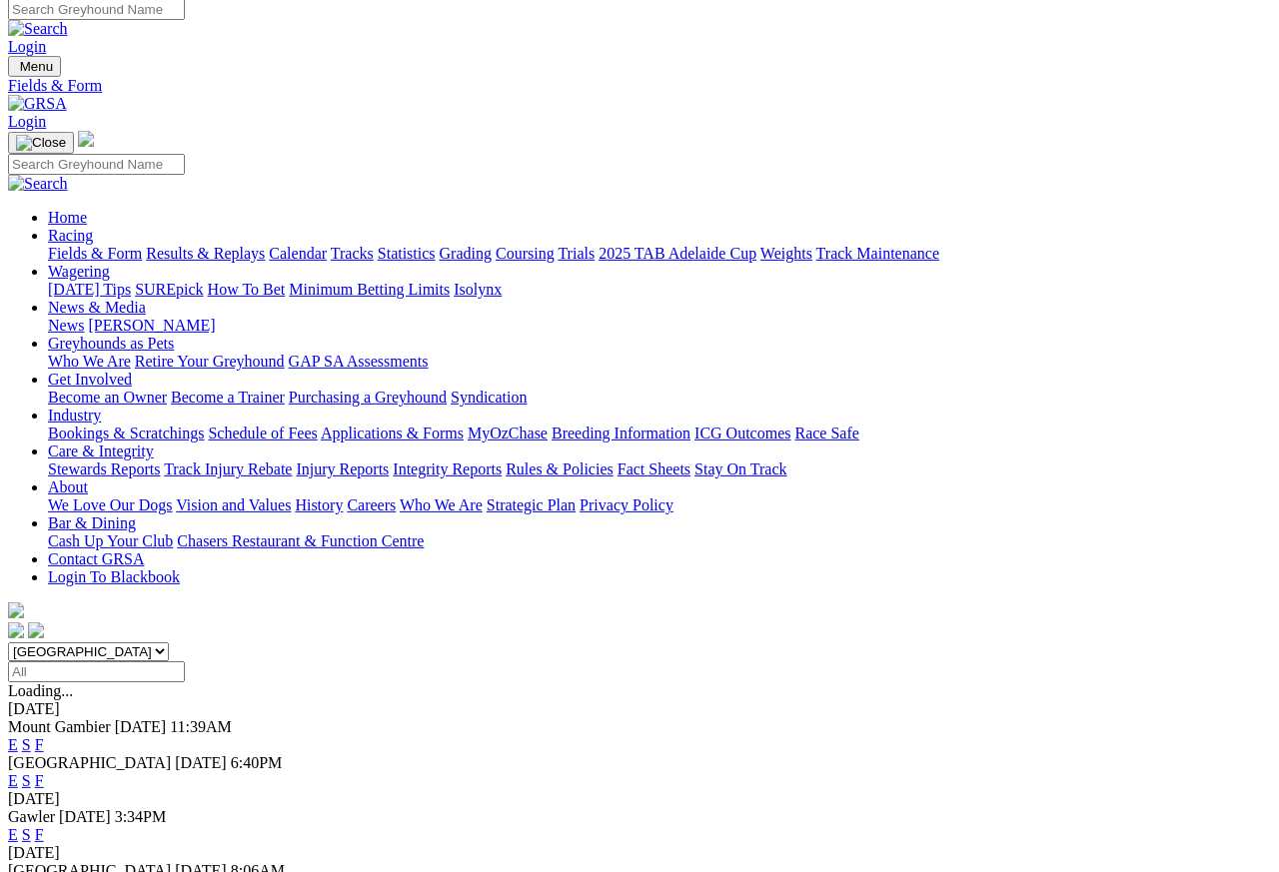
scroll to position [9, 0]
click at [253, 245] on link "Results & Replays" at bounding box center [205, 253] width 119 height 17
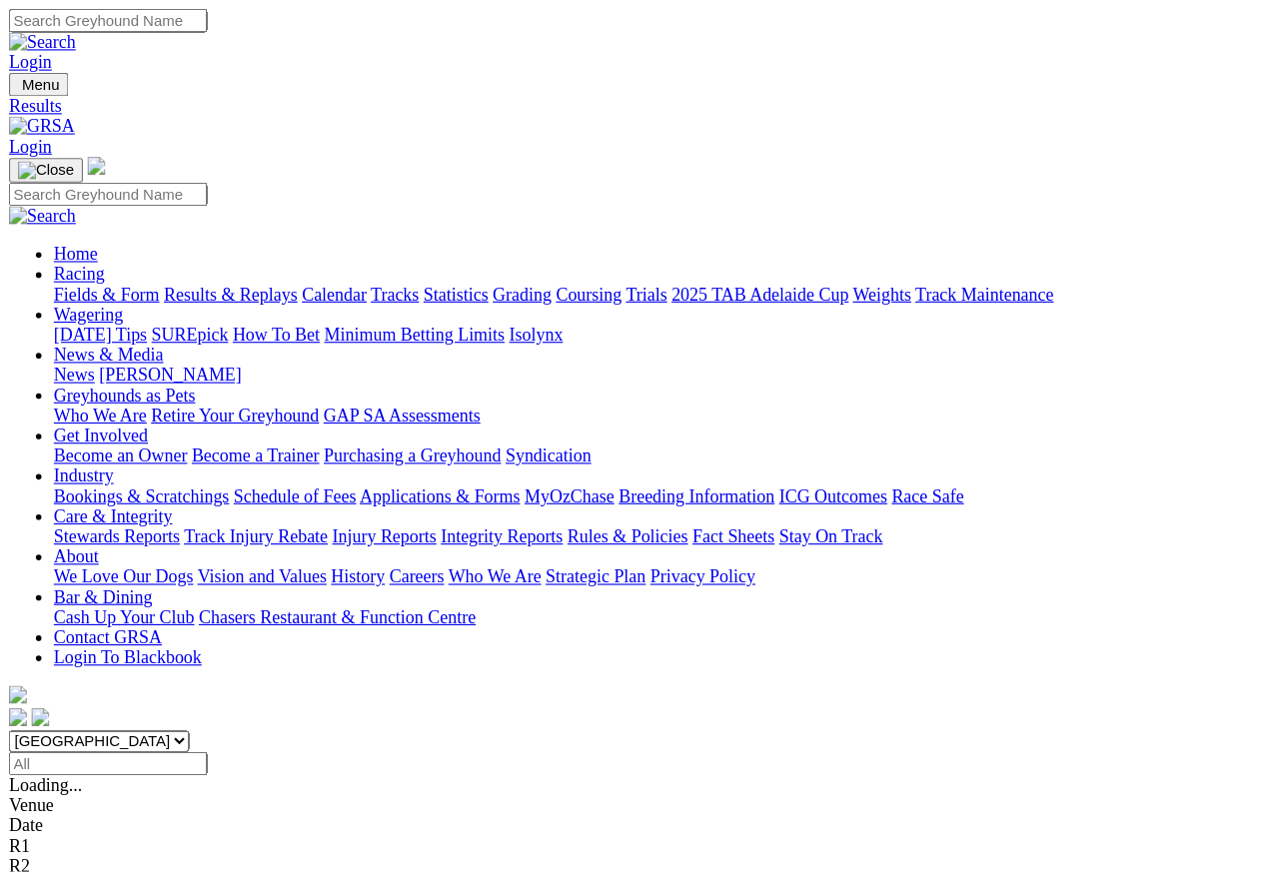
scroll to position [9, 0]
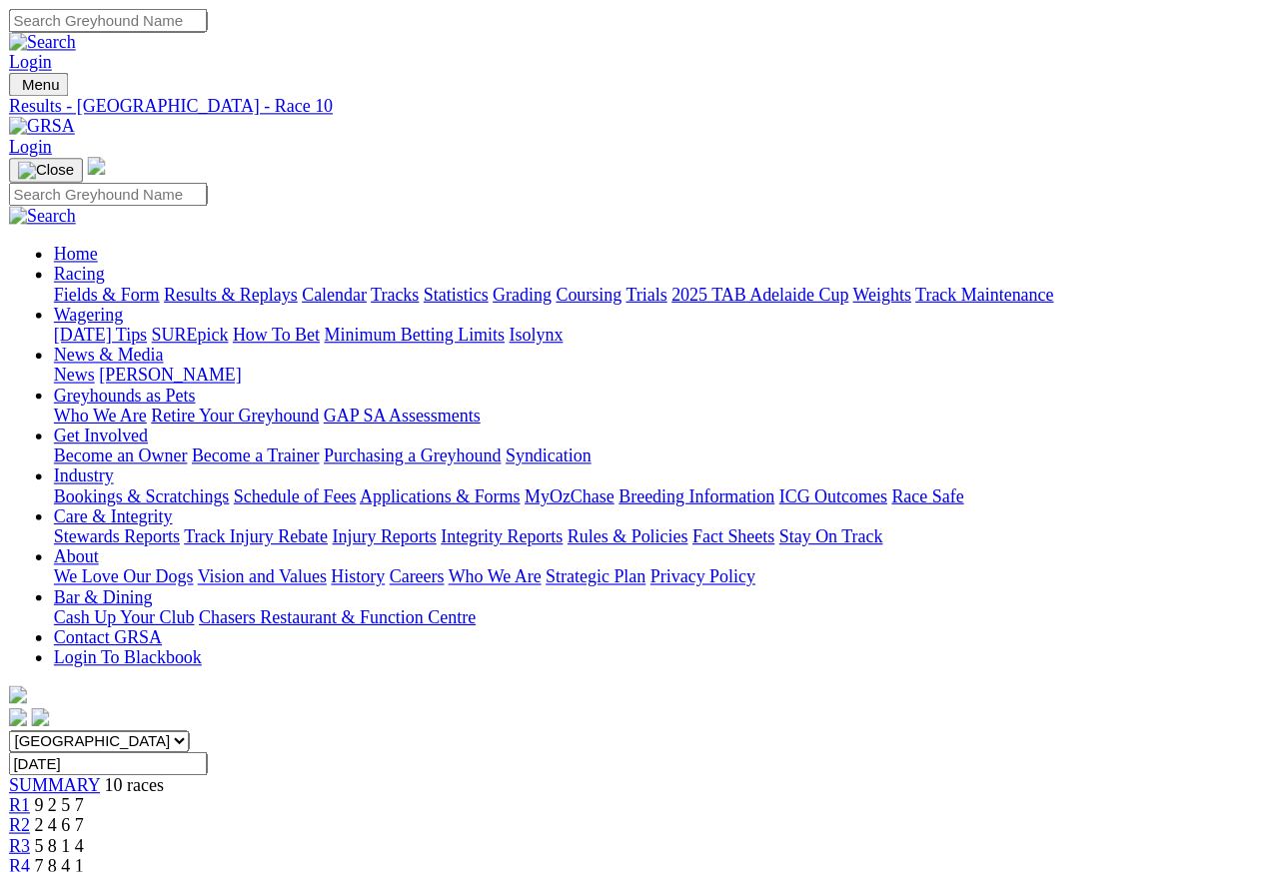
scroll to position [9, 0]
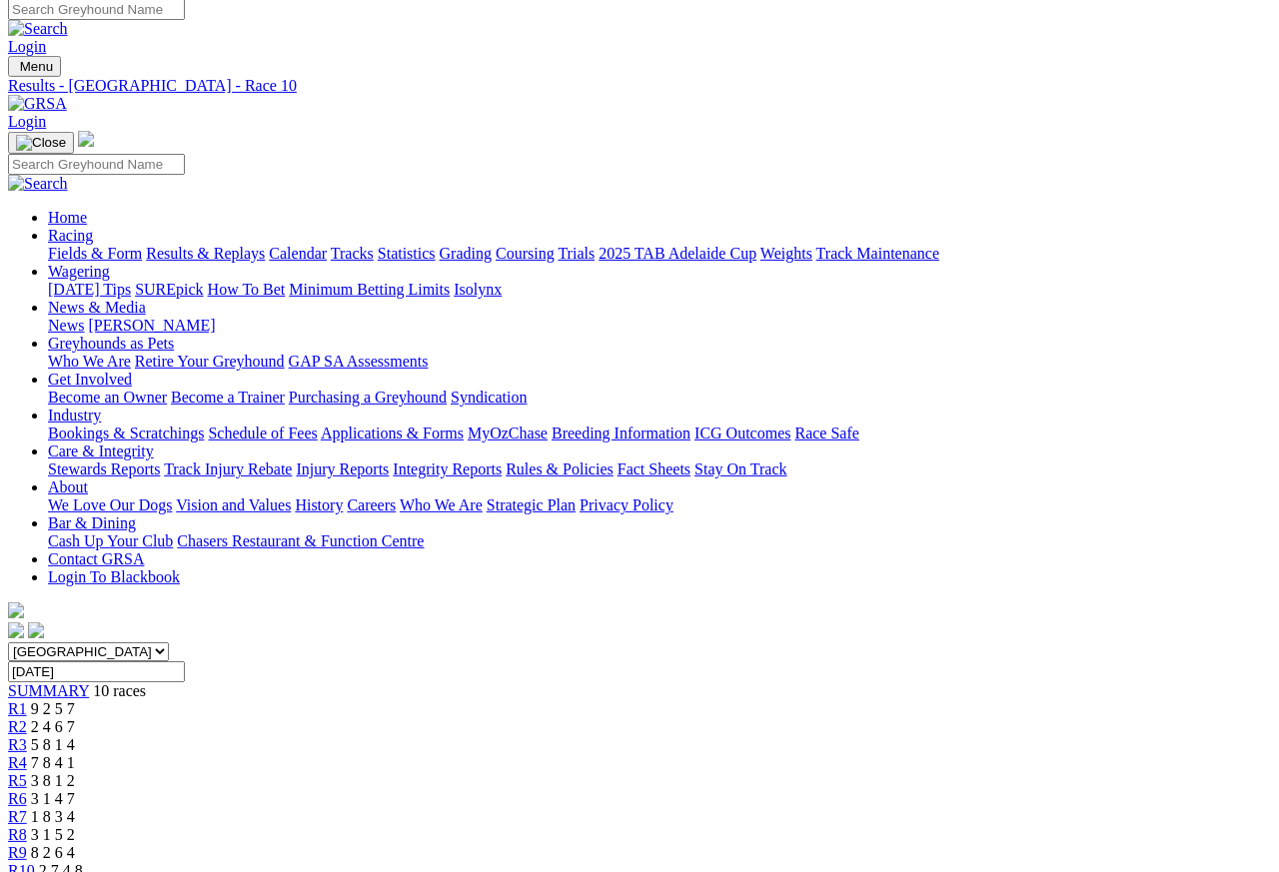
click at [27, 718] on span "R2" at bounding box center [17, 726] width 19 height 17
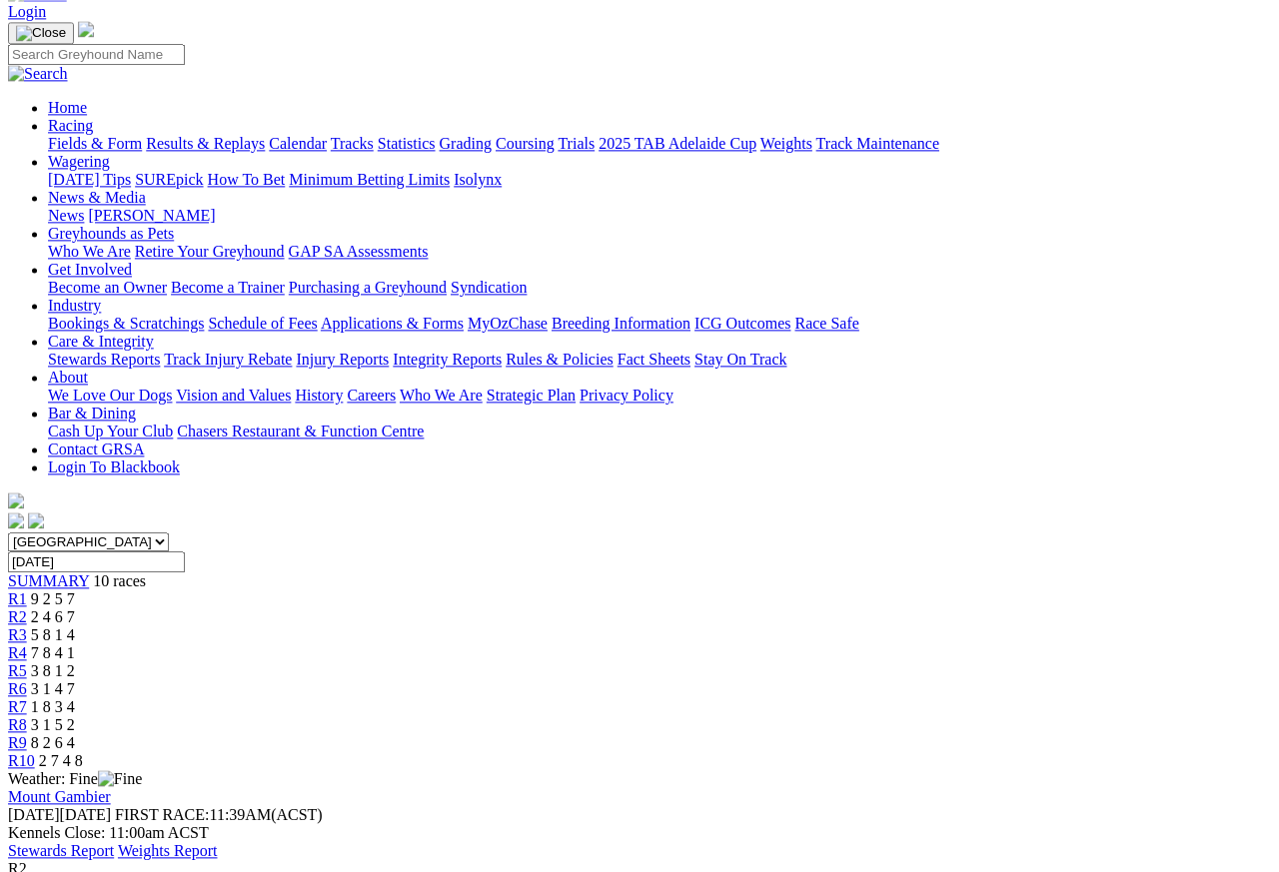
scroll to position [116, 0]
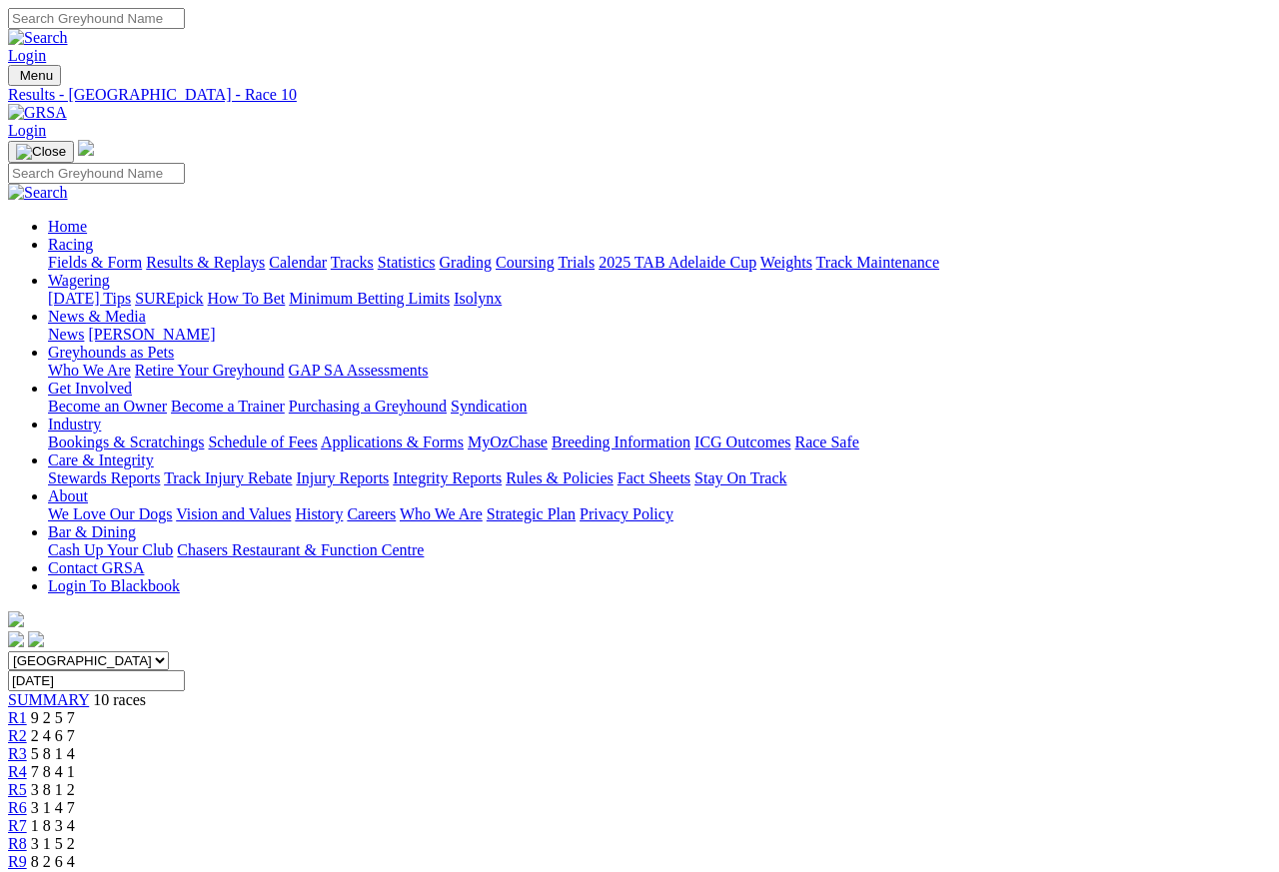
scroll to position [9, 0]
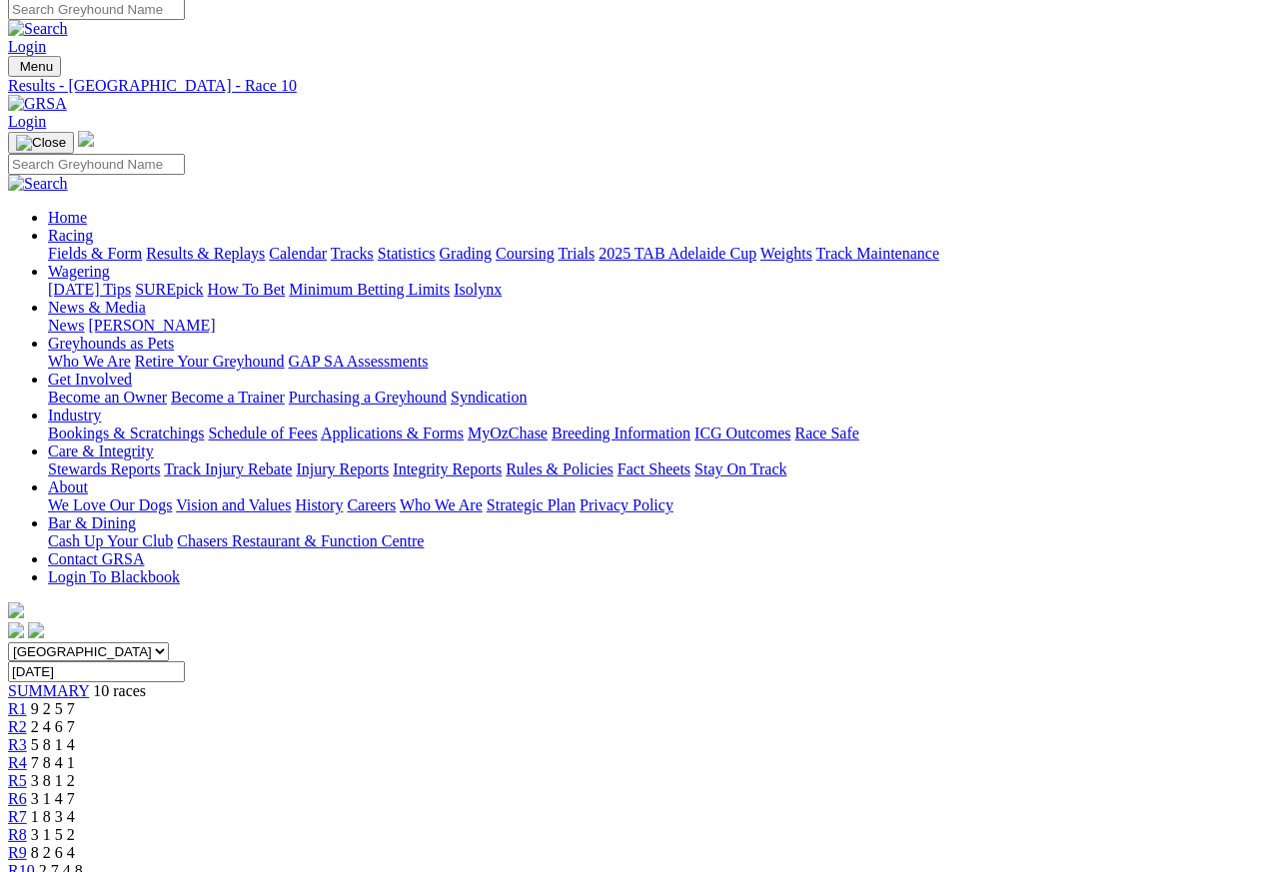
click at [27, 700] on link "R1" at bounding box center [17, 708] width 19 height 17
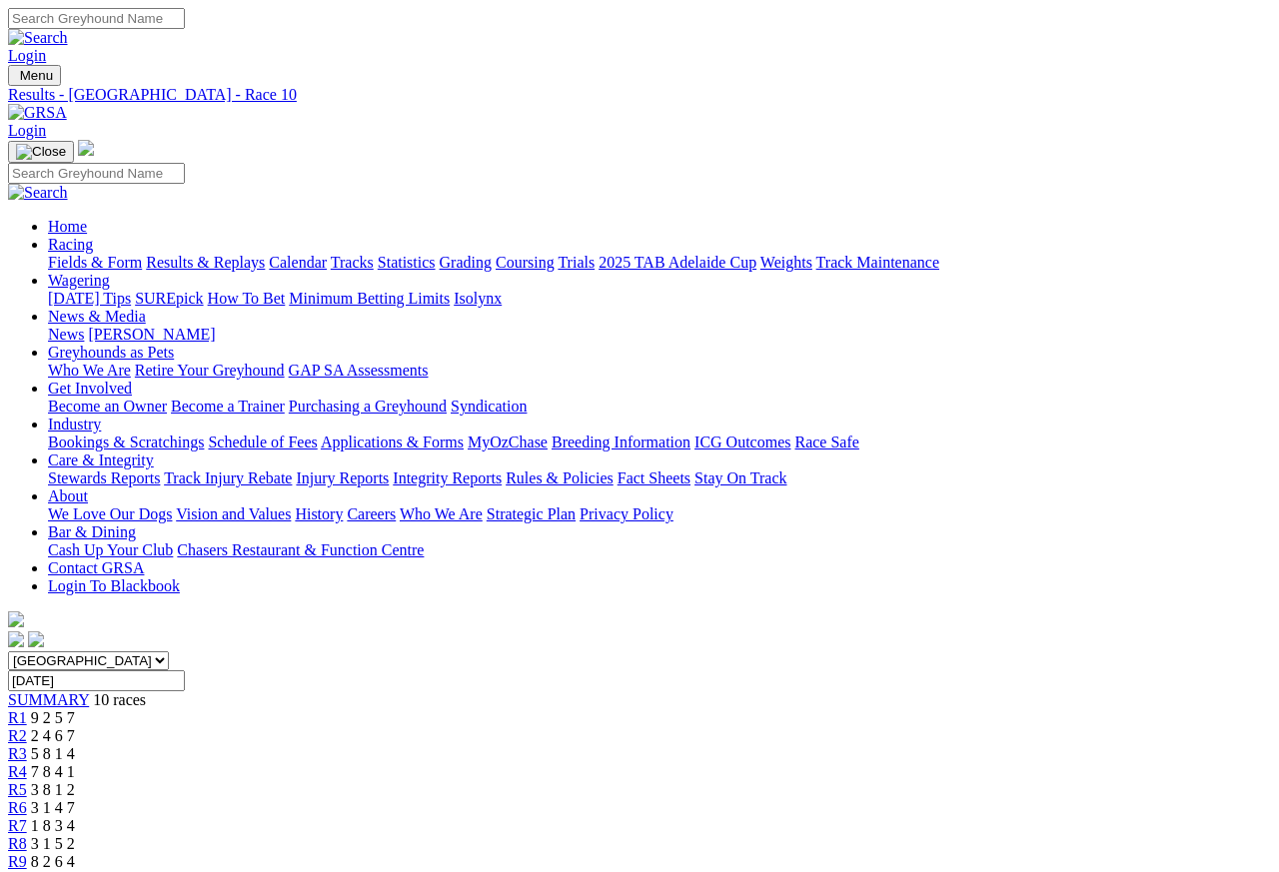
scroll to position [9, 0]
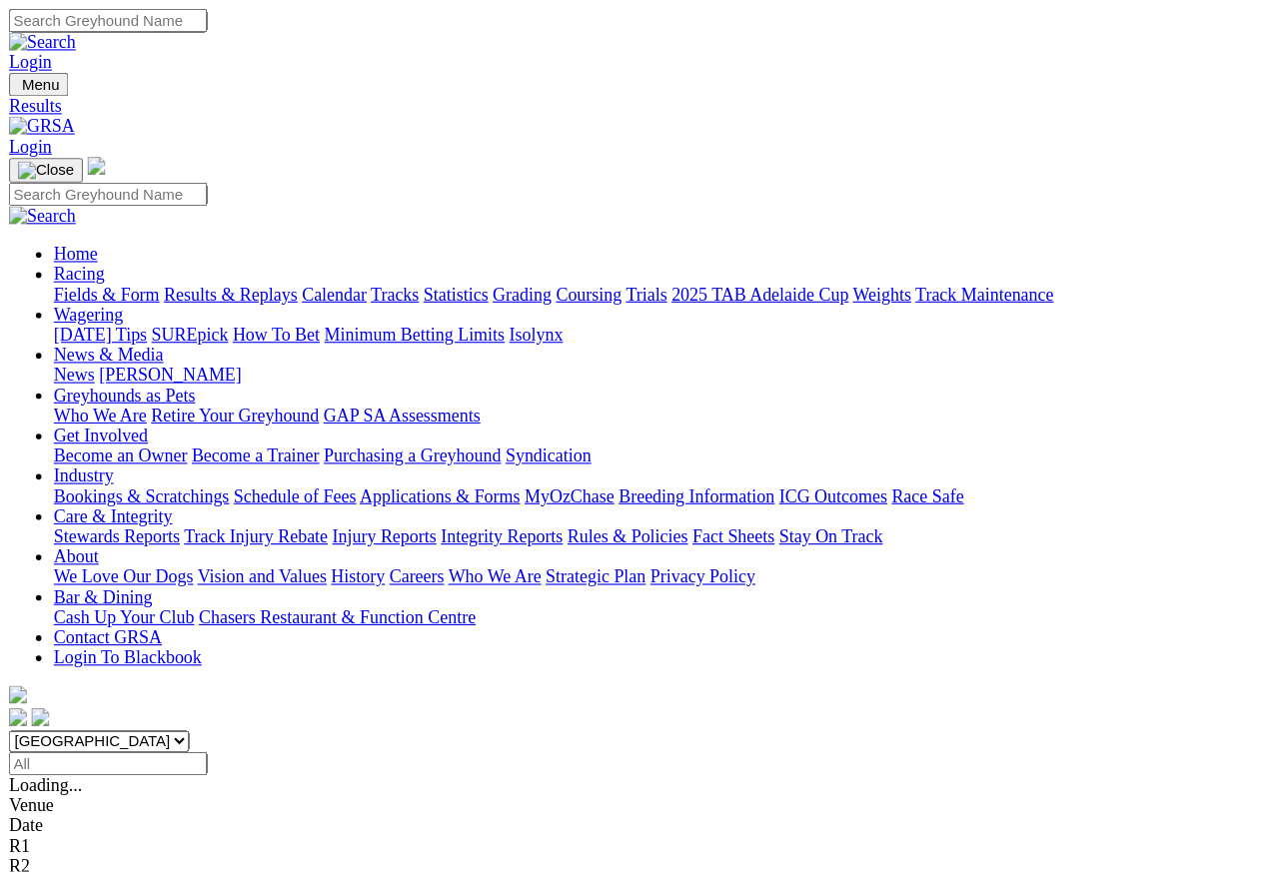
scroll to position [9, 0]
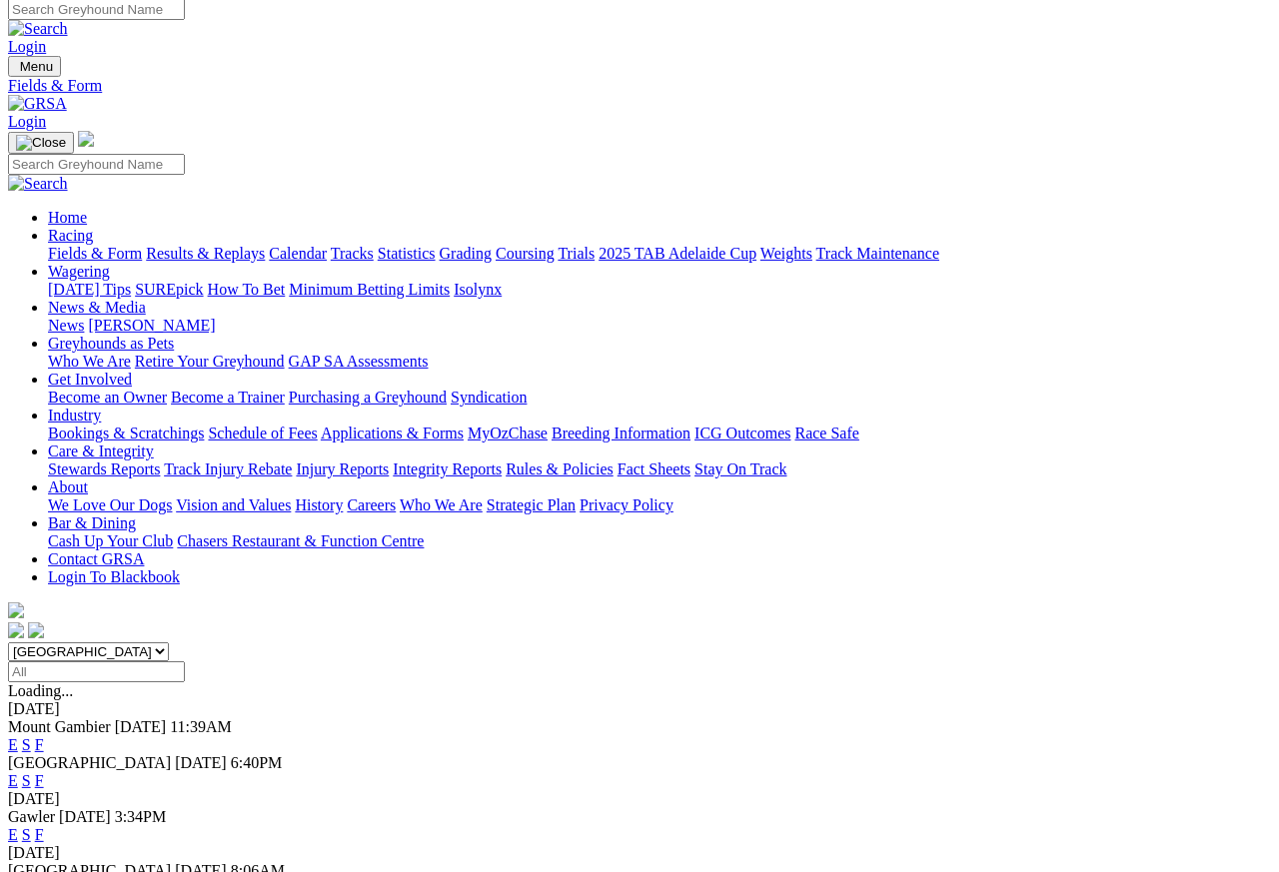
scroll to position [9, 0]
click at [44, 772] on link "F" at bounding box center [39, 780] width 9 height 17
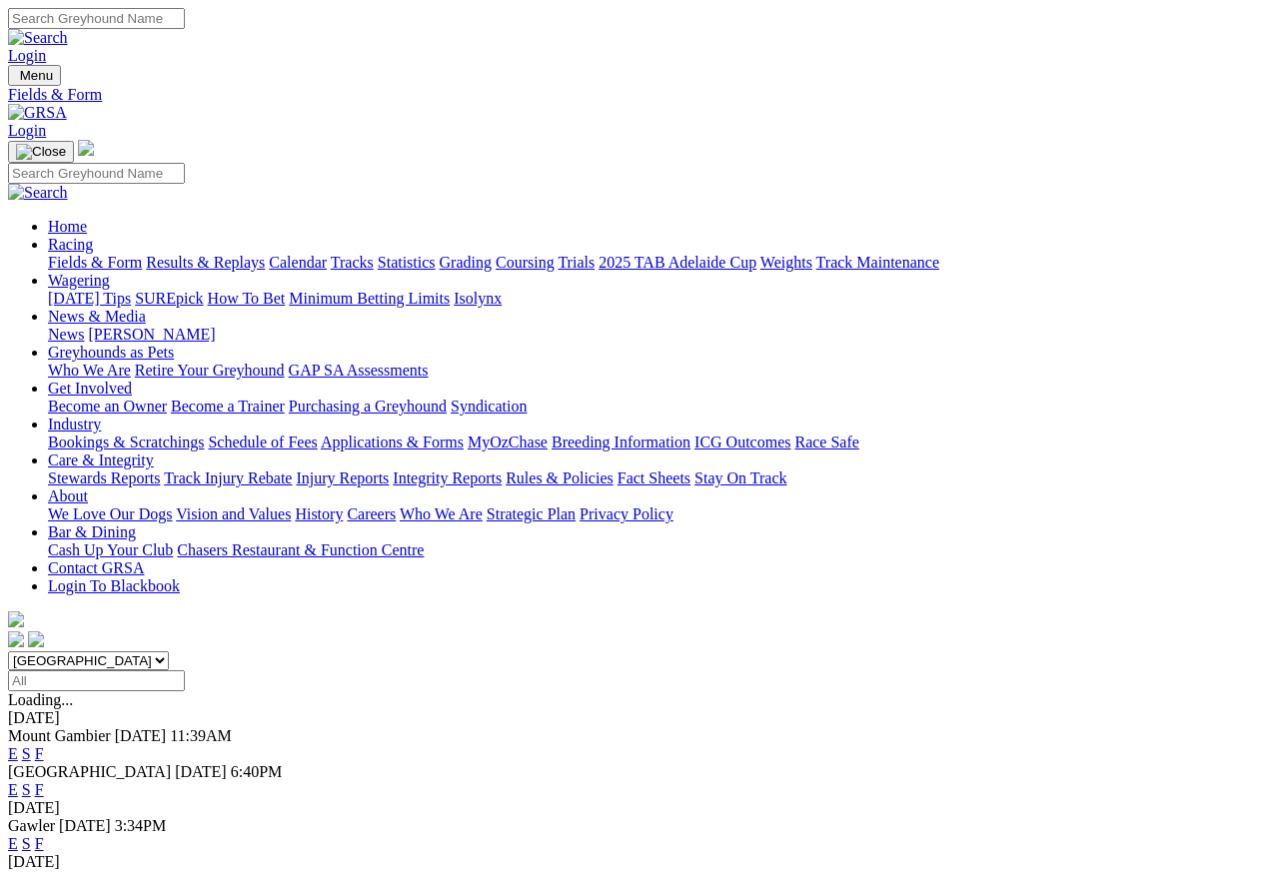
scroll to position [9, 0]
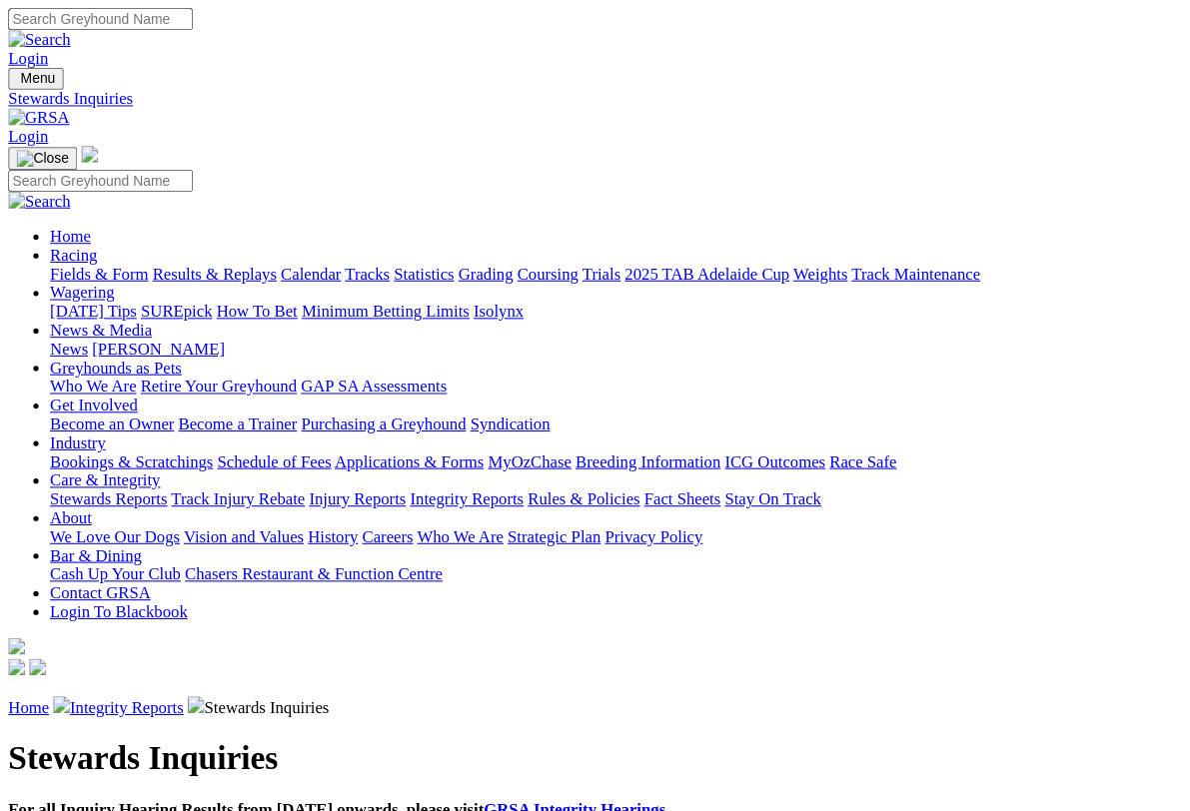
scroll to position [3, 0]
